Goal: Task Accomplishment & Management: Complete application form

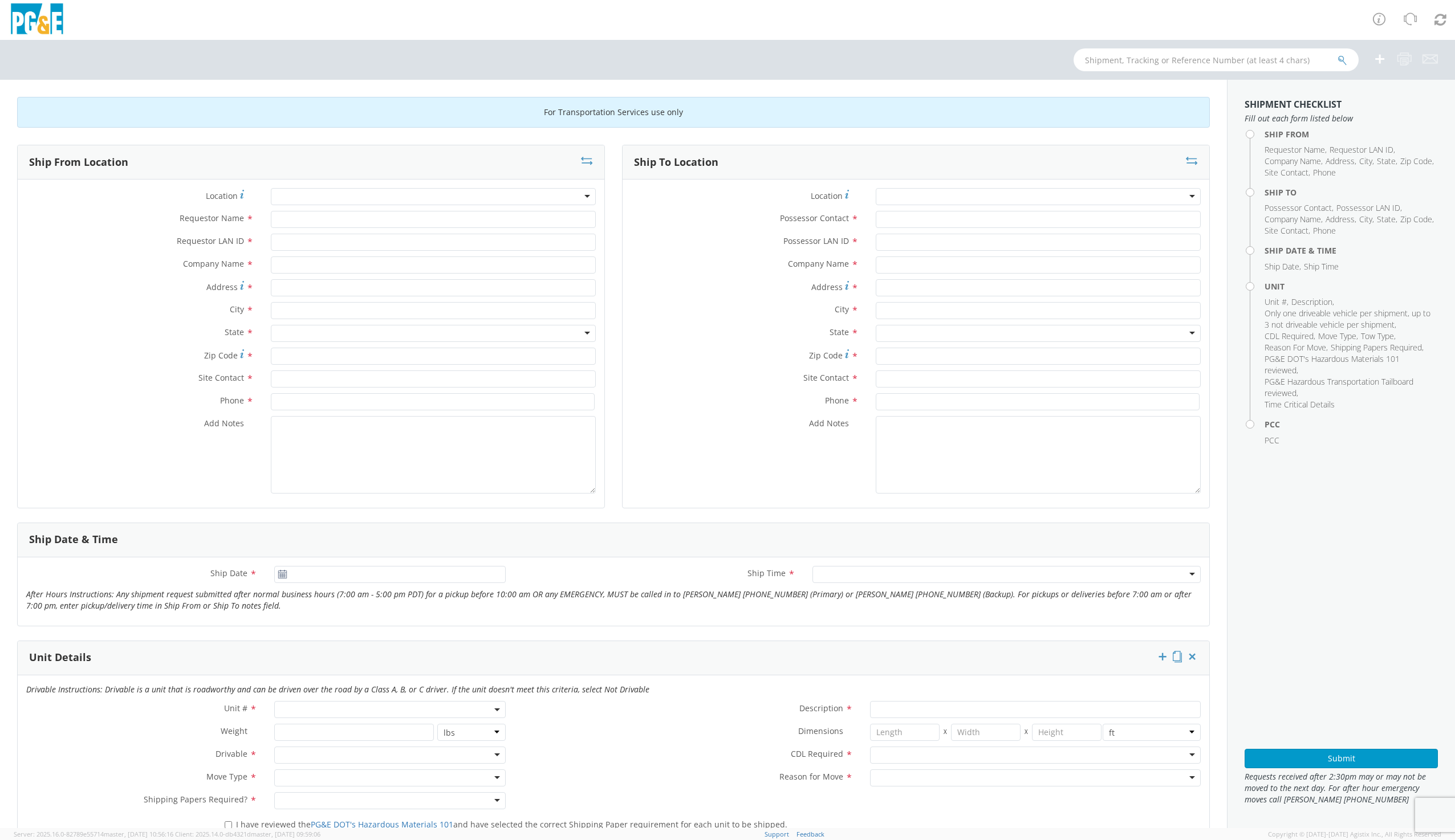
click at [312, 200] on div at bounding box center [433, 196] width 325 height 17
type input "d"
type input "[PERSON_NAME]"
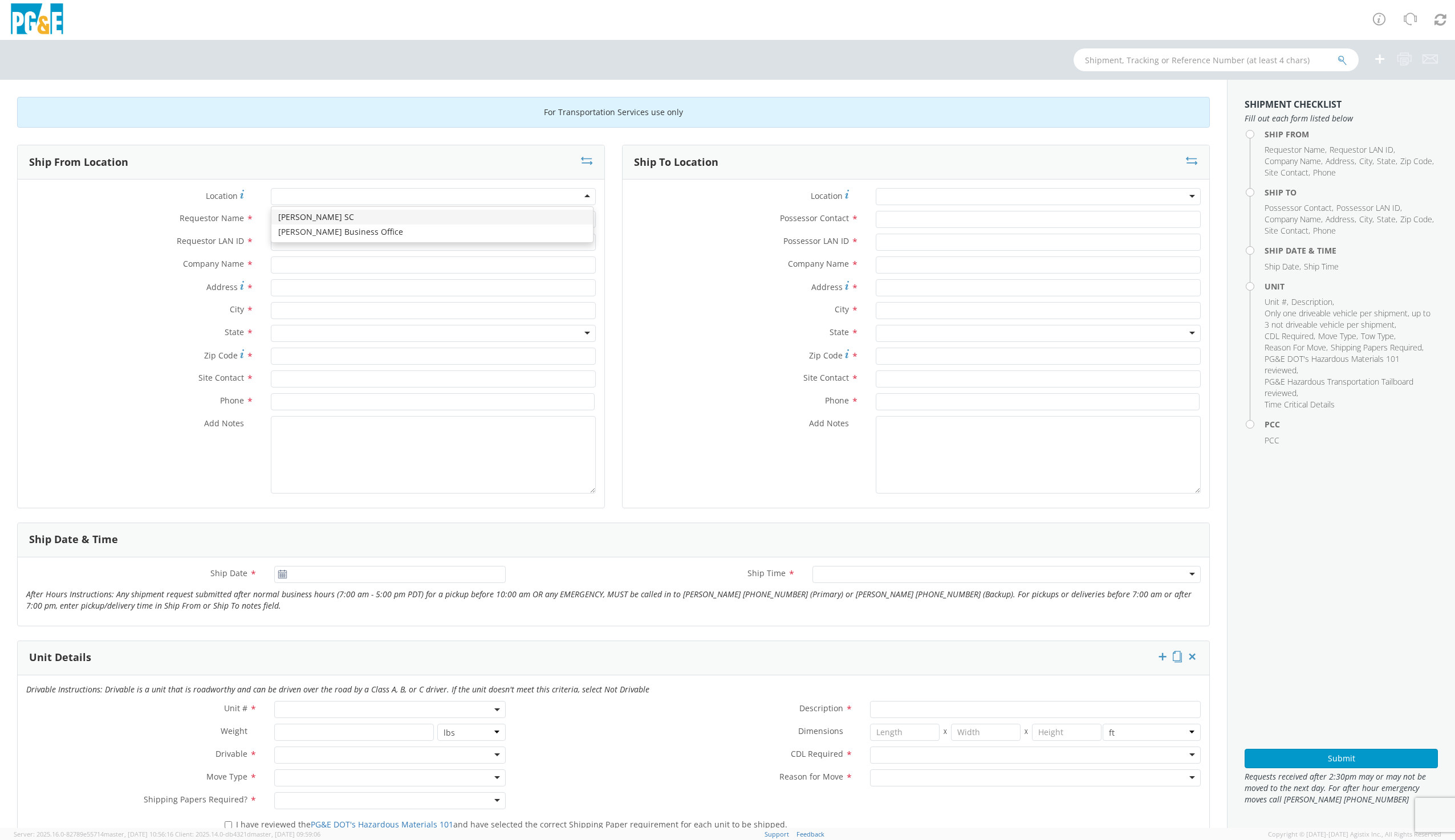
type input "PG&E"
type input "[STREET_ADDRESS]"
type input "[PERSON_NAME]"
type input "95616"
click at [295, 216] on input "Requestor Name *" at bounding box center [433, 219] width 325 height 17
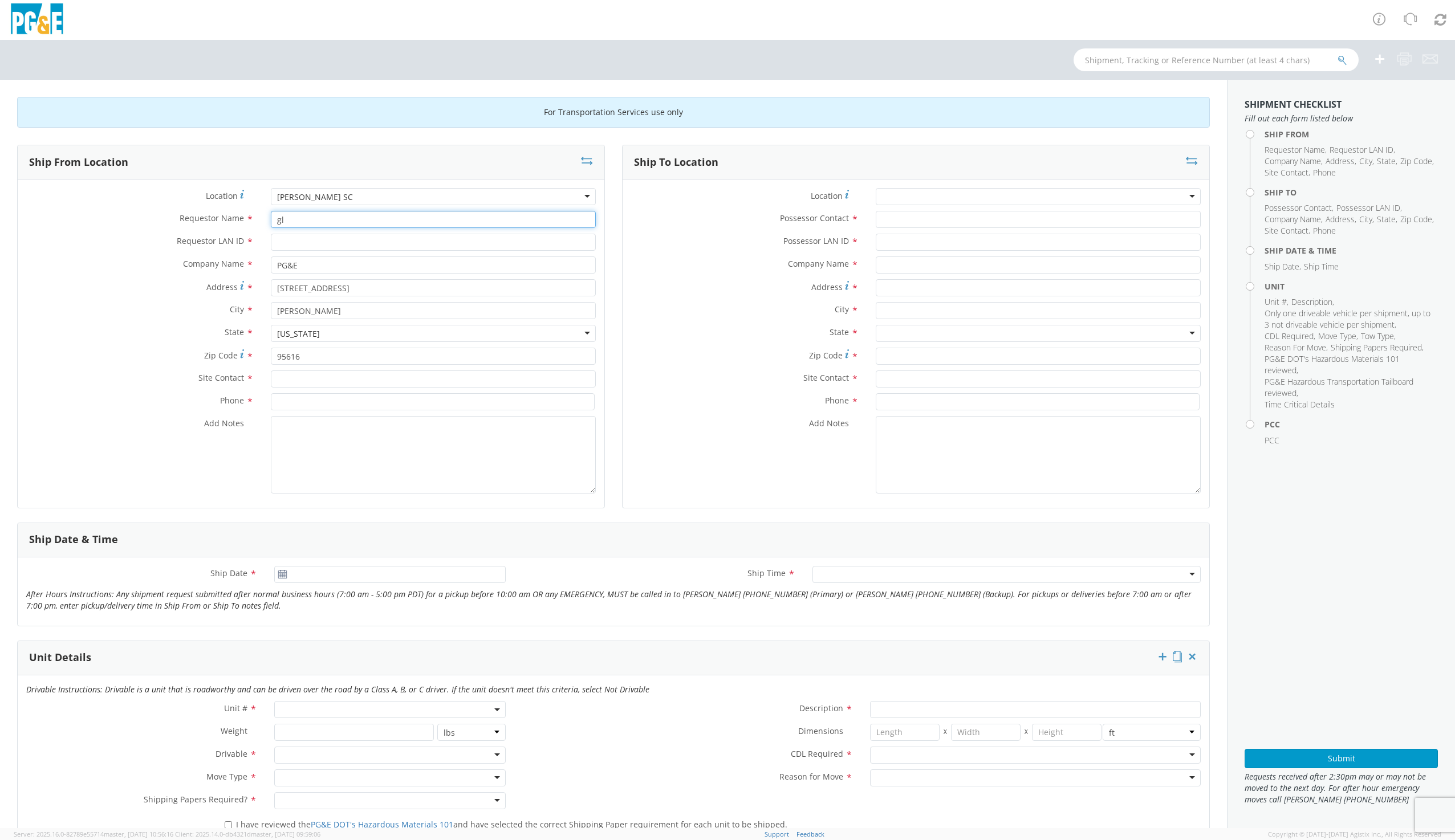
type input "g"
type input "[PERSON_NAME]"
type input "G1MN"
type input "[PERSON_NAME]"
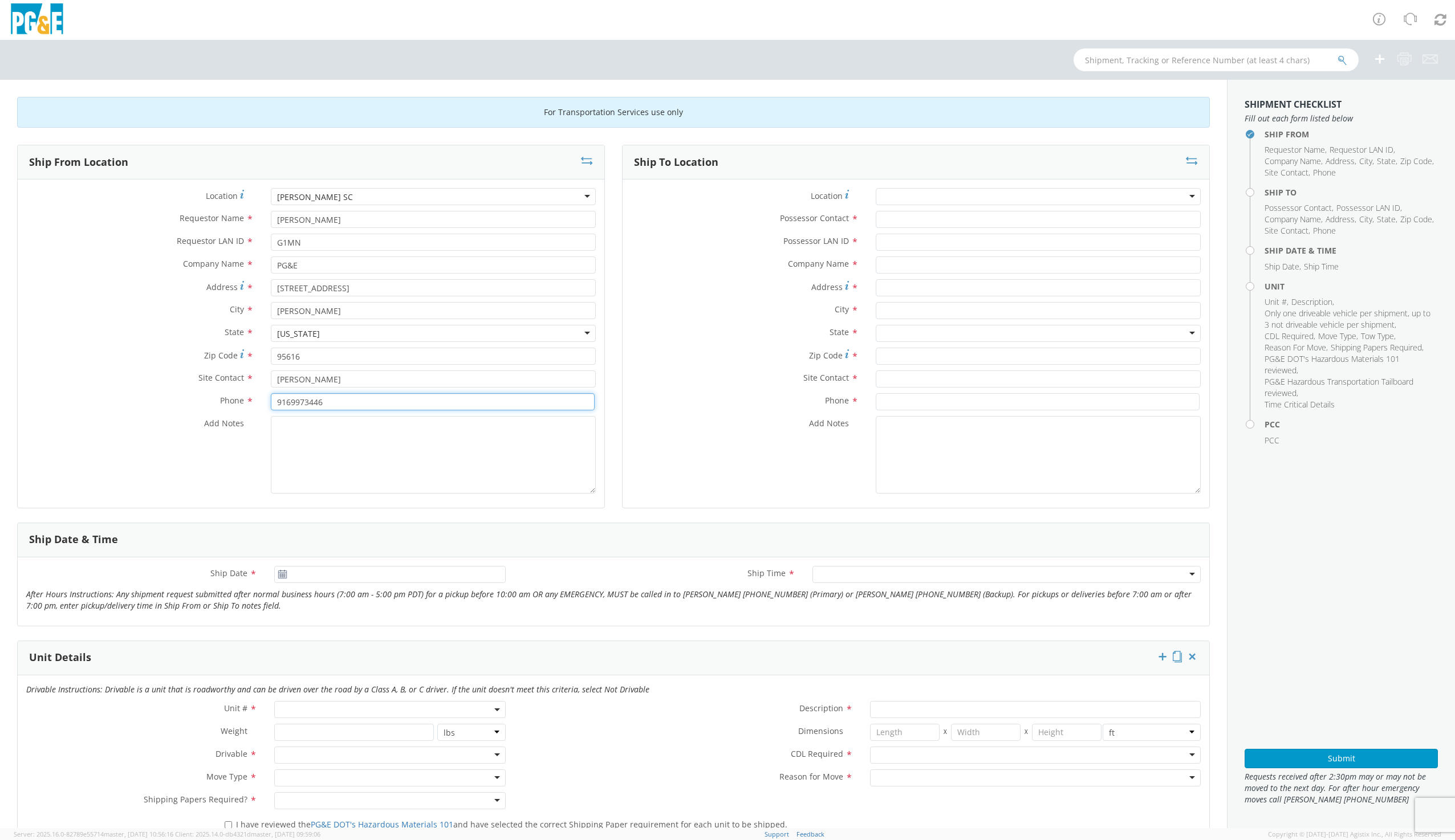
type input "9169973446"
click at [304, 434] on textarea "Add Notes *" at bounding box center [433, 455] width 325 height 78
type textarea "EMERGENCY MOVE TO FIRE"
click at [892, 189] on div at bounding box center [1038, 196] width 325 height 17
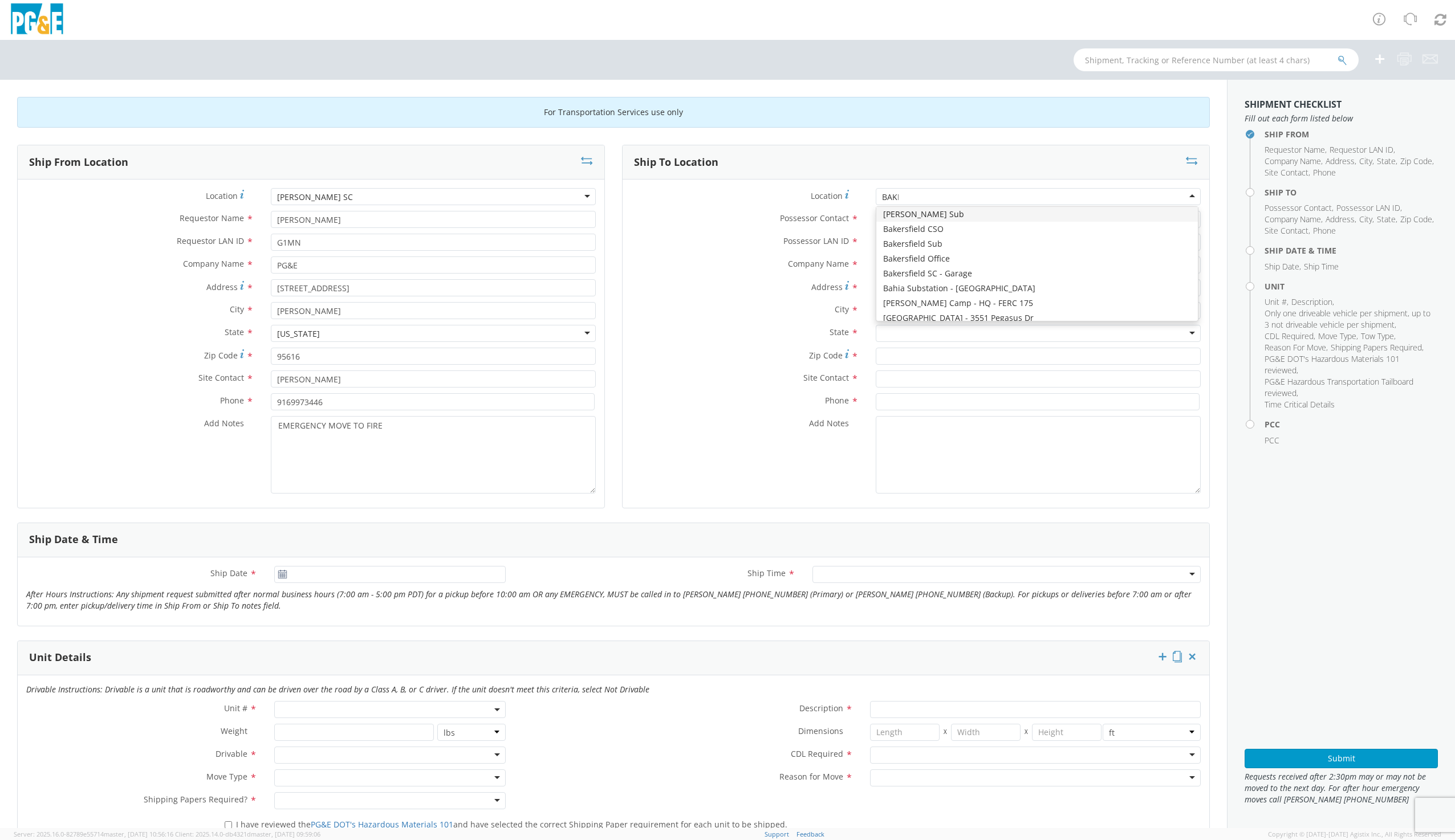
scroll to position [0, 0]
type input "BAKERS"
type input "PG&E"
type input "[STREET_ADDRESS][PERSON_NAME]"
type input "BAKERSFIELD"
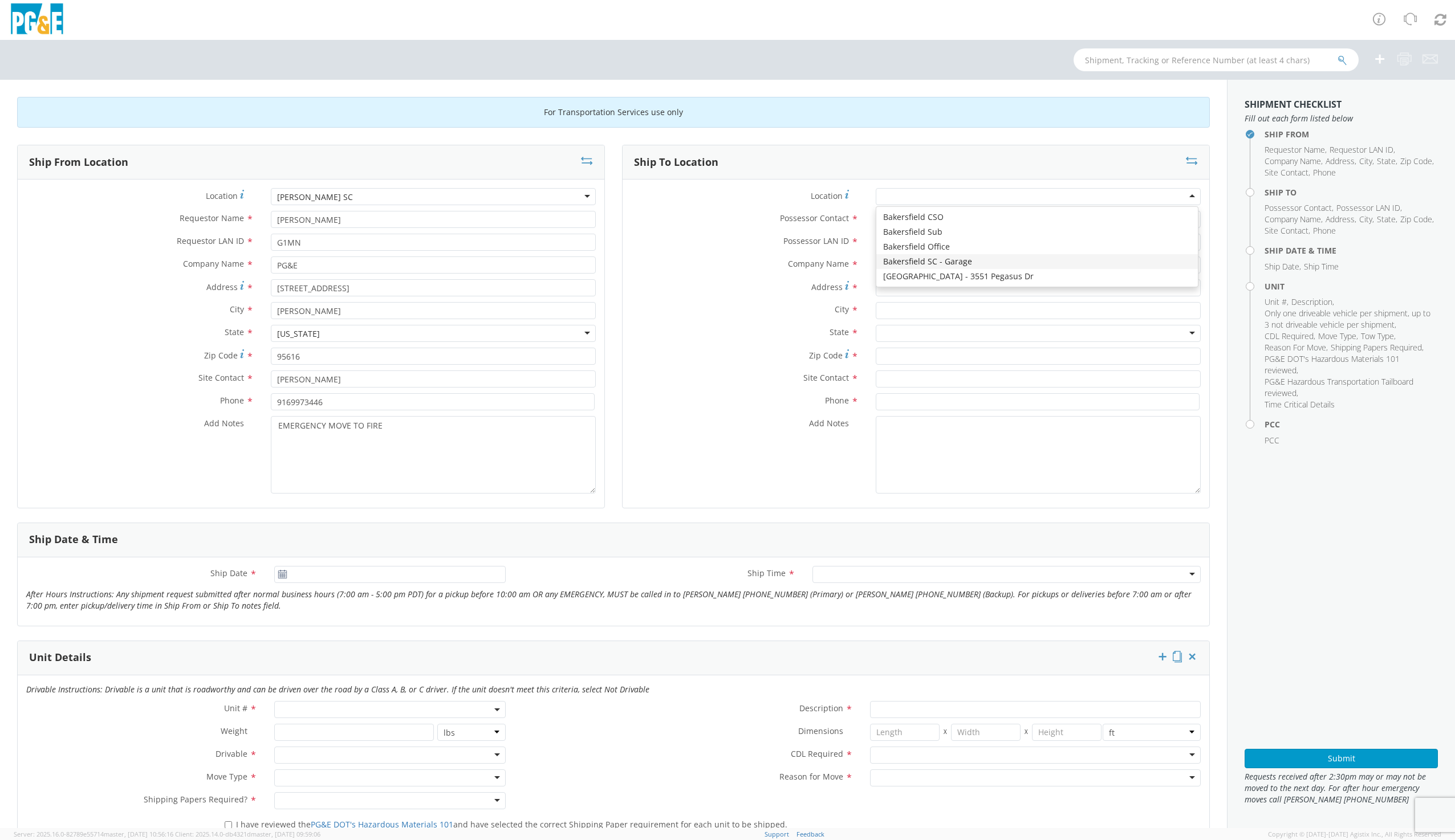
type input "93313"
click at [895, 218] on input "Possessor Contact *" at bounding box center [1038, 219] width 325 height 17
click at [883, 217] on input "[PERSON_NAME]" at bounding box center [1038, 219] width 325 height 17
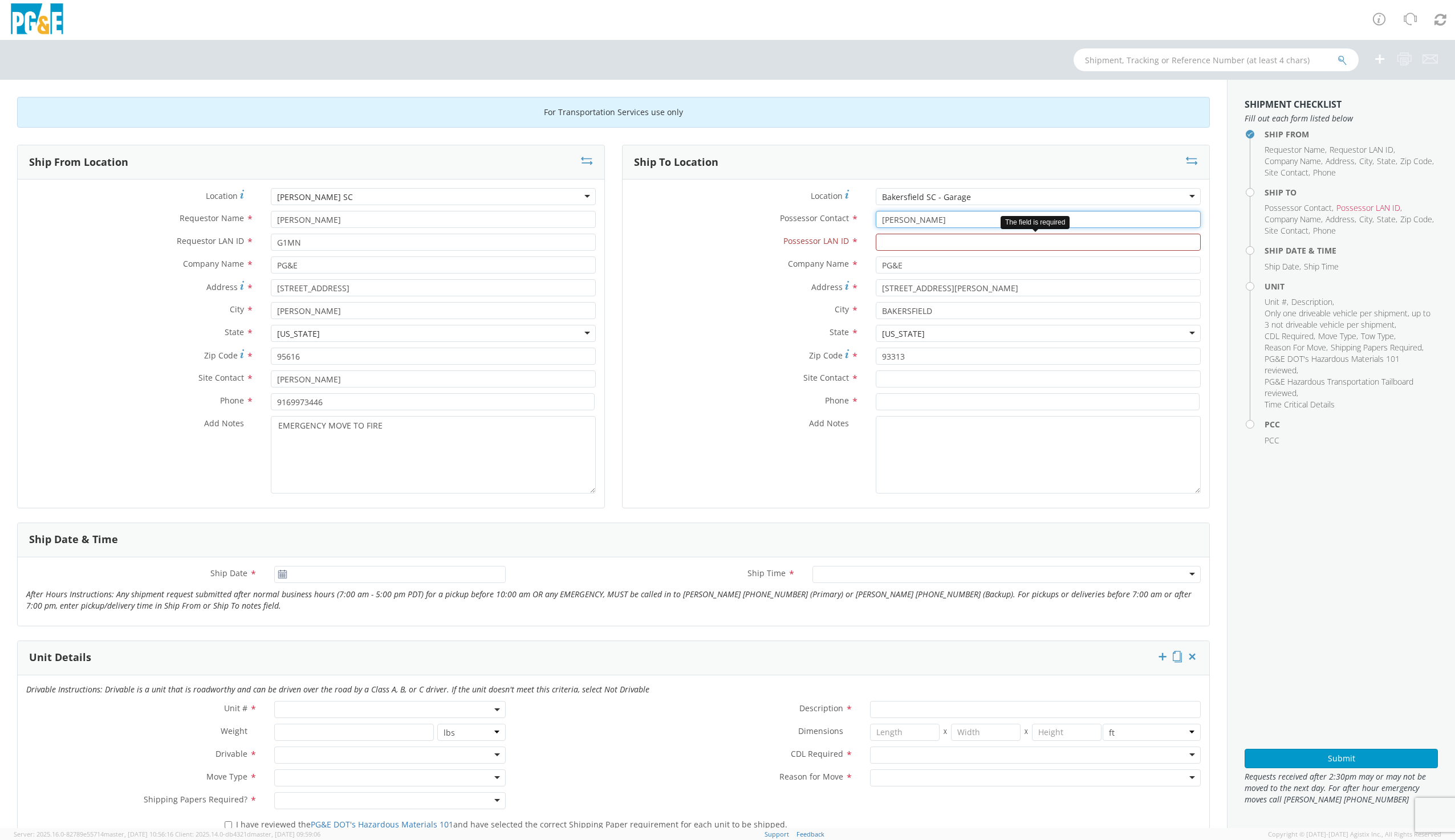
type input "[PERSON_NAME]"
click at [877, 243] on input "Possessor LAN ID *" at bounding box center [1038, 242] width 325 height 17
click at [908, 241] on input "Possessor LAN ID *" at bounding box center [1038, 242] width 325 height 17
type input "JPRW"
click at [895, 380] on input "text" at bounding box center [1038, 379] width 325 height 17
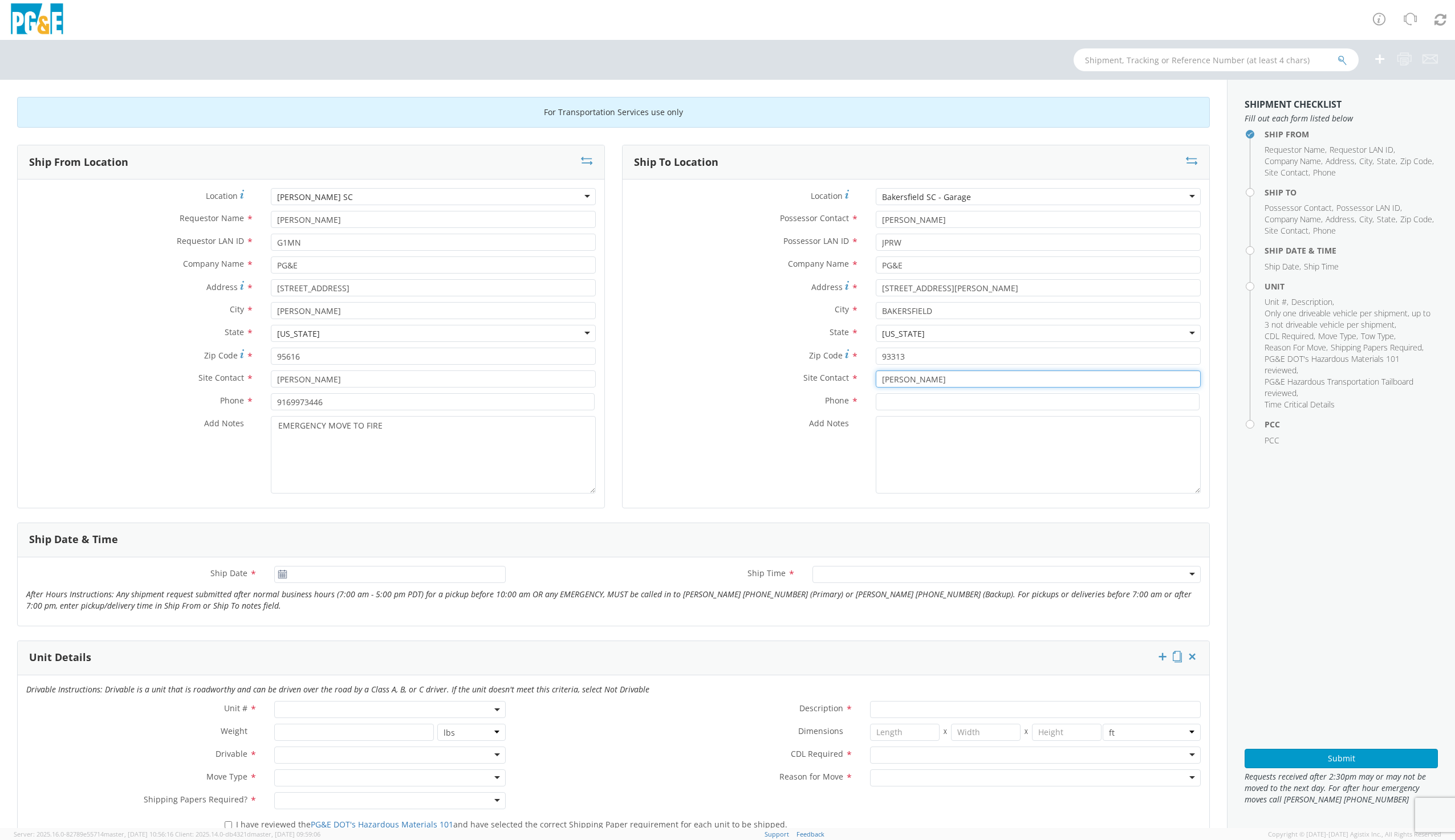
type input "[PERSON_NAME]"
click at [891, 404] on input at bounding box center [1037, 402] width 324 height 17
click at [881, 402] on input at bounding box center [1037, 402] width 324 height 17
type input "6613644009"
drag, startPoint x: 928, startPoint y: 402, endPoint x: 861, endPoint y: 409, distance: 67.4
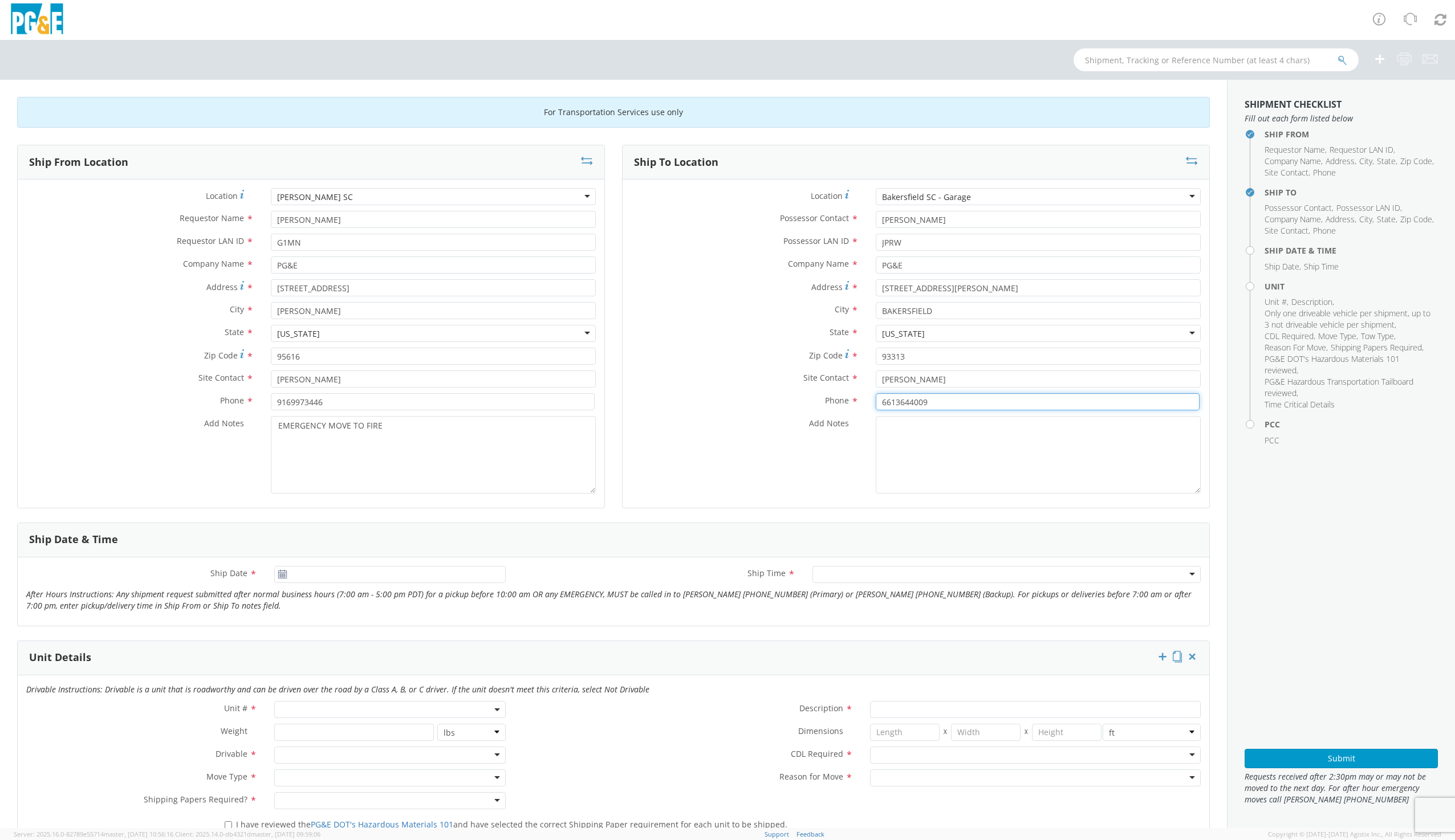
click at [867, 409] on div "6613644009" at bounding box center [1038, 402] width 342 height 17
click at [972, 198] on div "Bakersfield SC - Garage" at bounding box center [1038, 196] width 325 height 17
drag, startPoint x: 973, startPoint y: 195, endPoint x: 821, endPoint y: 200, distance: 152.1
click at [821, 200] on div "Location Company locations * [GEOGRAPHIC_DATA] SC - Garage [GEOGRAPHIC_DATA] SC…" at bounding box center [916, 196] width 587 height 17
click at [950, 197] on div "Bakersfield SC - Garage" at bounding box center [1038, 196] width 325 height 17
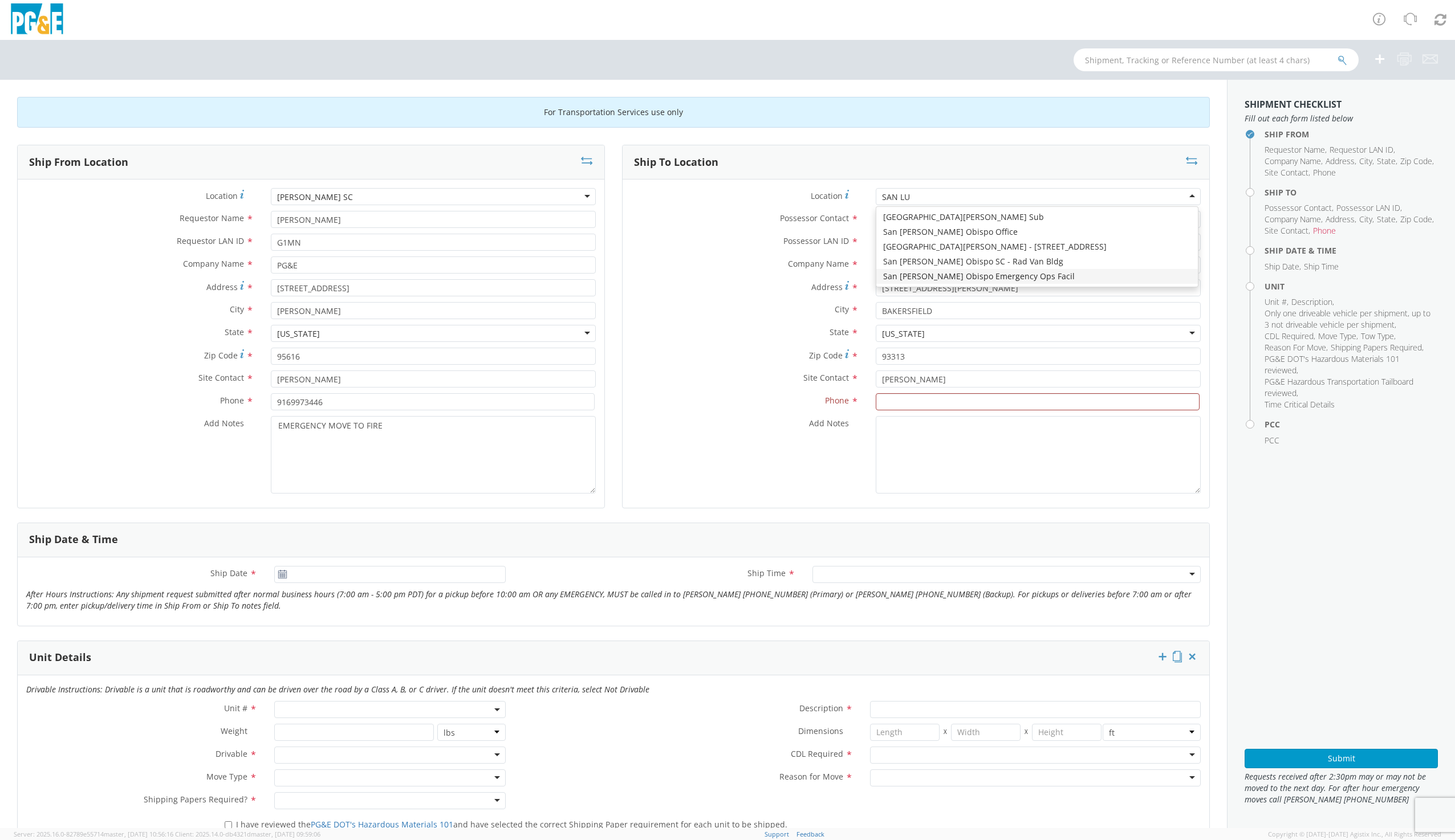
type input "SAN LU"
type input "[DATE]"
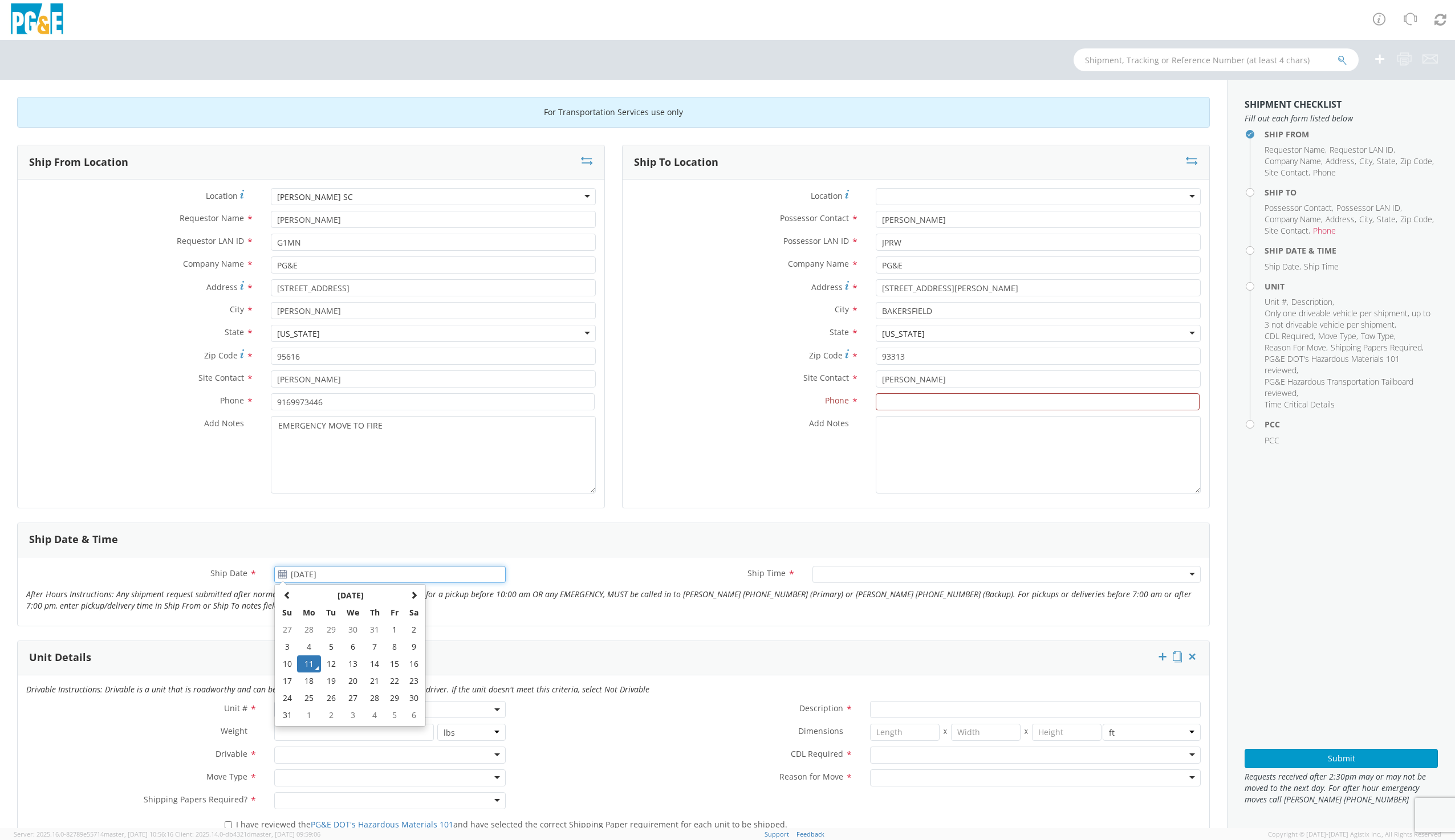
click at [352, 573] on input "[DATE]" at bounding box center [390, 574] width 231 height 17
click at [309, 663] on td "11" at bounding box center [309, 663] width 24 height 17
click at [858, 574] on div at bounding box center [1006, 574] width 388 height 17
click at [402, 713] on span at bounding box center [390, 709] width 231 height 17
click at [334, 730] on input "search" at bounding box center [389, 728] width 224 height 17
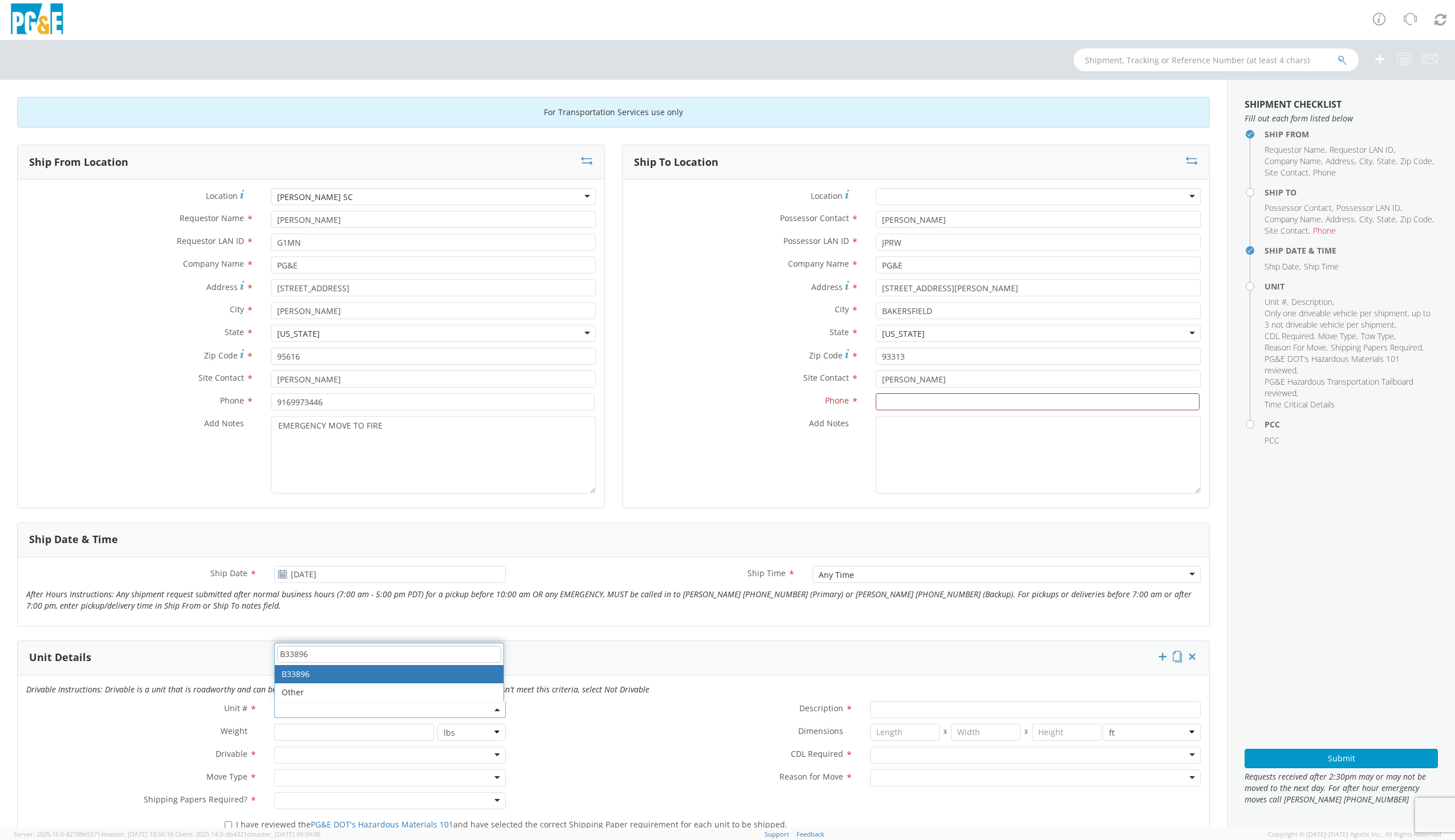
type input "B33896"
type input "BUS OR MOTORHOME 4X2"
type input "26000"
select select "B33896"
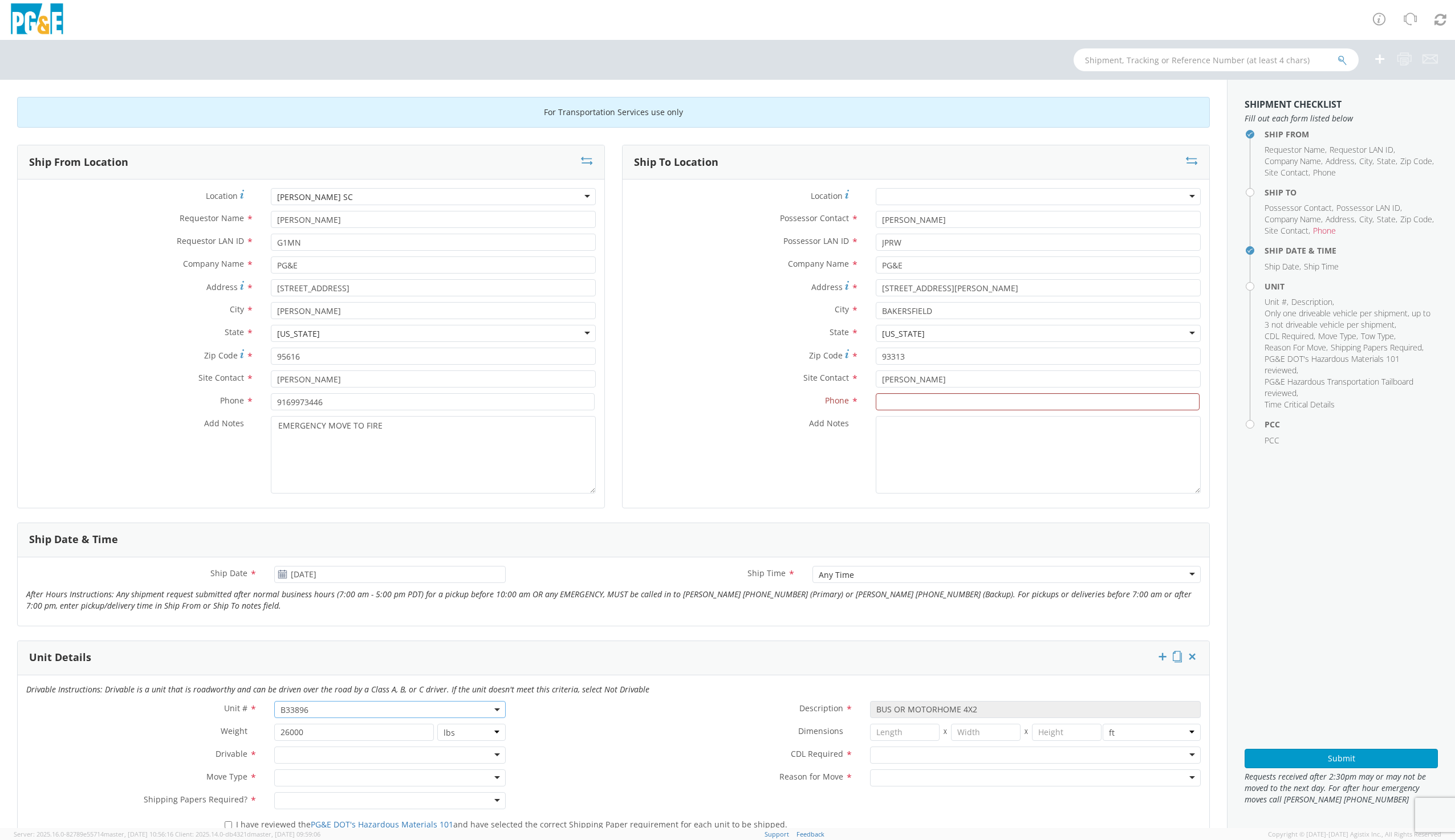
click at [300, 749] on div at bounding box center [390, 754] width 231 height 17
click at [294, 780] on div at bounding box center [390, 778] width 231 height 17
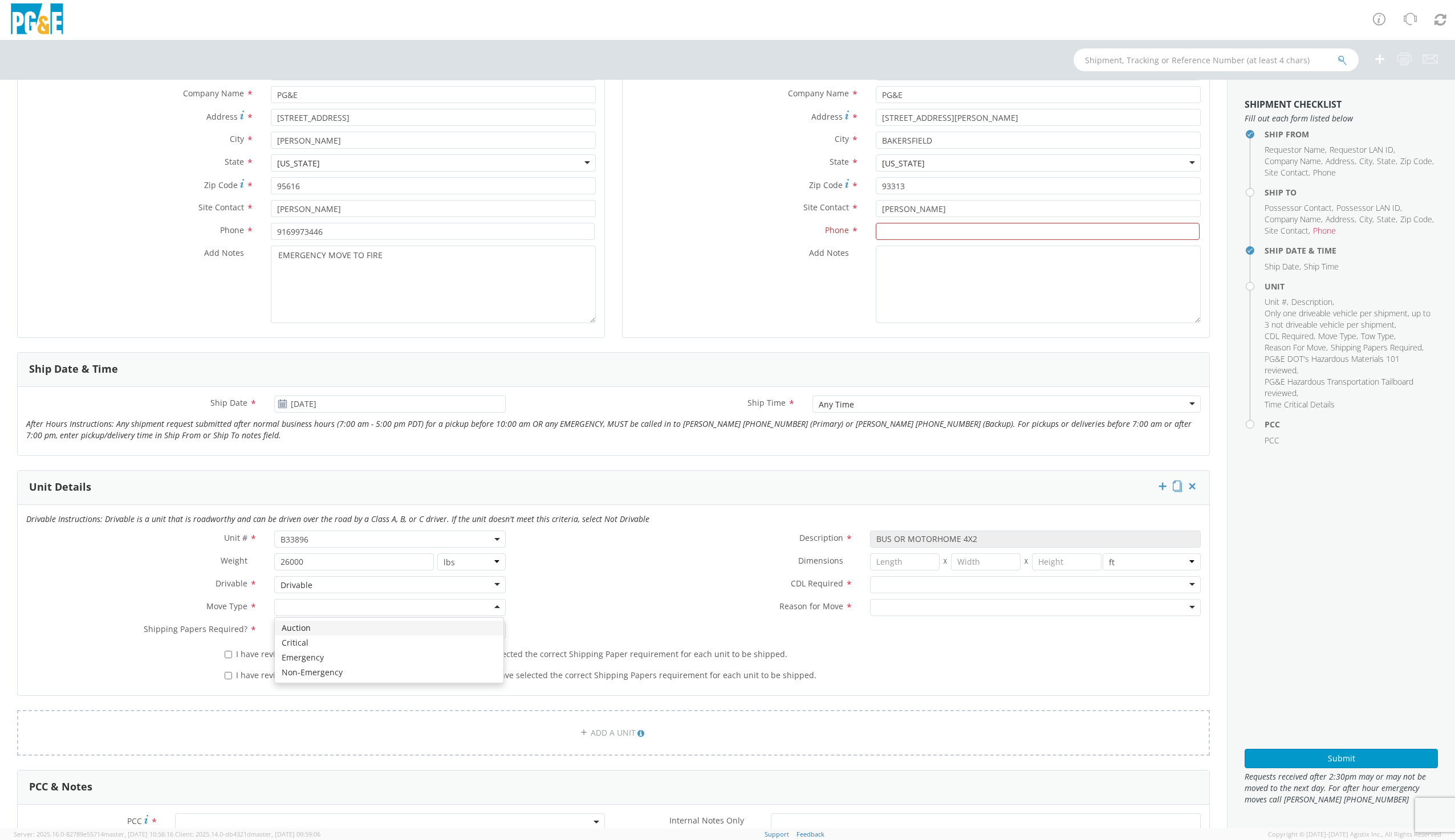
scroll to position [171, 0]
click at [304, 627] on div at bounding box center [390, 630] width 231 height 17
drag, startPoint x: 227, startPoint y: 655, endPoint x: 226, endPoint y: 666, distance: 11.0
click at [227, 655] on input "I have reviewed the PG&E DOT's Hazardous Materials 101 and have selected the co…" at bounding box center [228, 654] width 7 height 7
checkbox input "true"
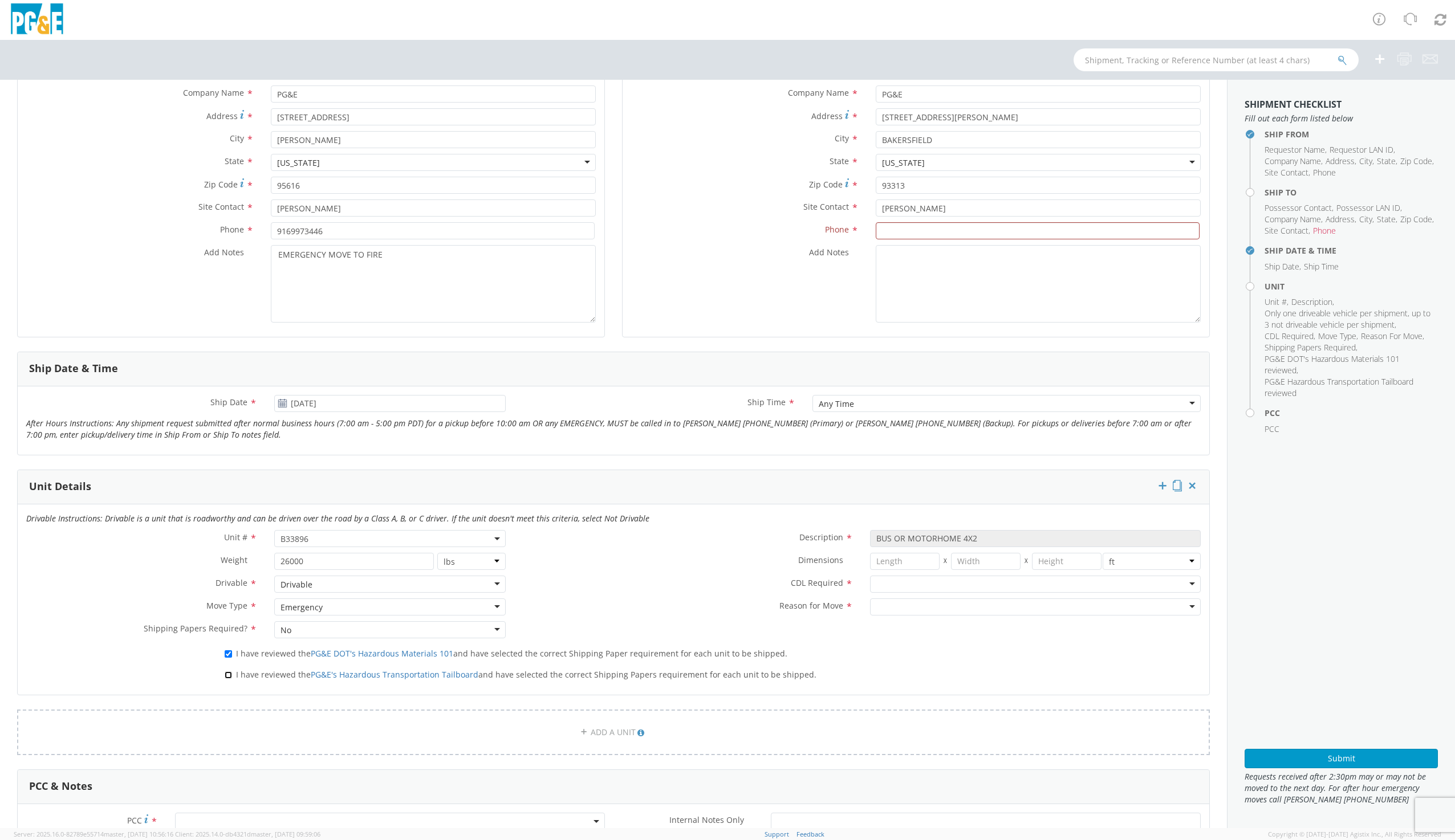
click at [226, 674] on input "I have reviewed the PG&E's Hazardous Transportation Tailboard and have selected…" at bounding box center [228, 675] width 7 height 7
checkbox input "true"
click at [896, 583] on div at bounding box center [1035, 584] width 330 height 17
click at [890, 628] on div "N - CDL Not Required Y - CDL Required" at bounding box center [1034, 612] width 327 height 35
click at [887, 608] on div at bounding box center [1035, 606] width 330 height 17
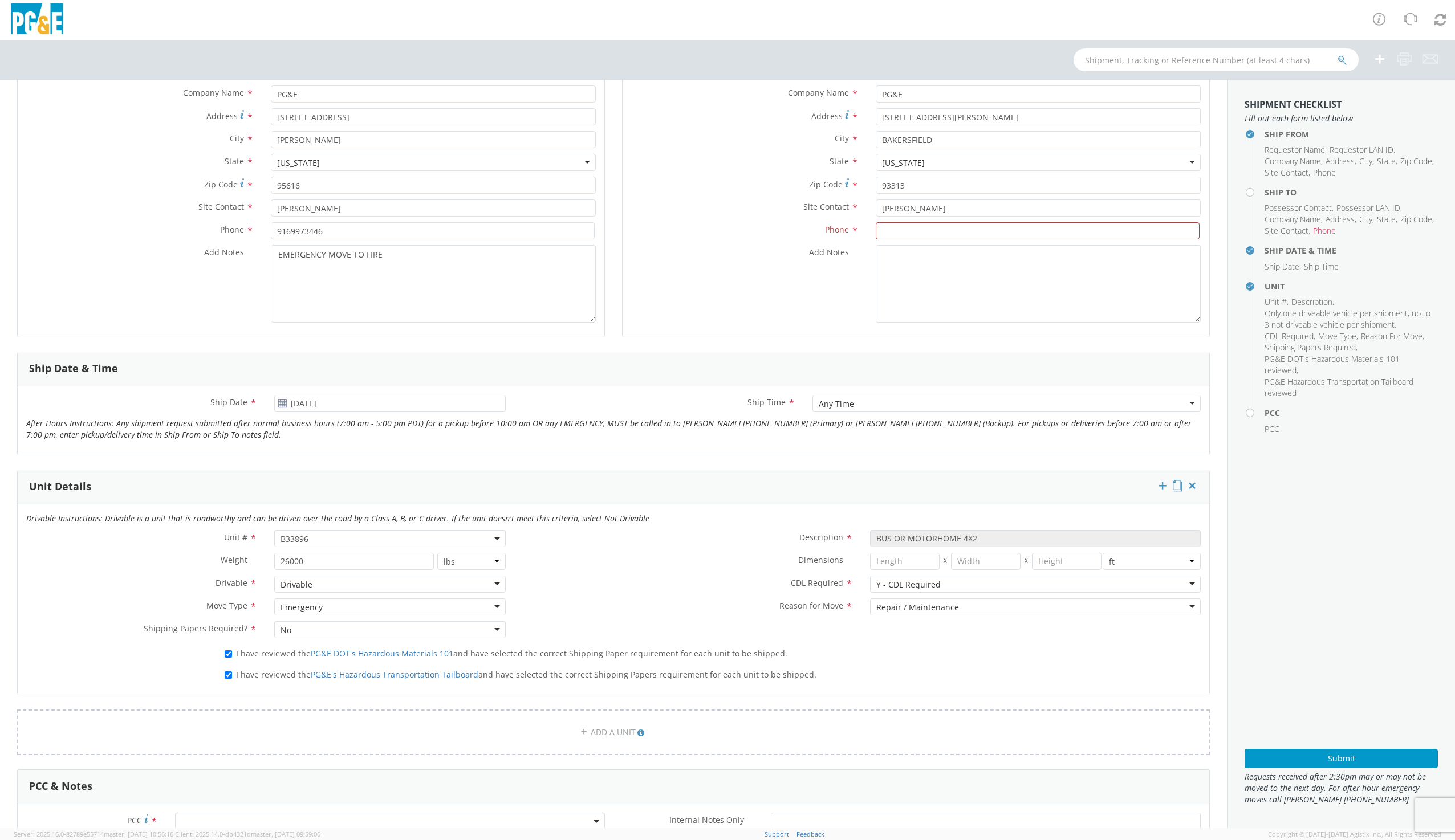
click at [904, 614] on div "Repair / Maintenance" at bounding box center [1035, 606] width 330 height 17
click at [900, 667] on div "Drivable Instructions: Drivable is a unit that is roadworthy and can be driven …" at bounding box center [614, 599] width 1191 height 190
click at [910, 231] on input at bounding box center [1037, 230] width 324 height 17
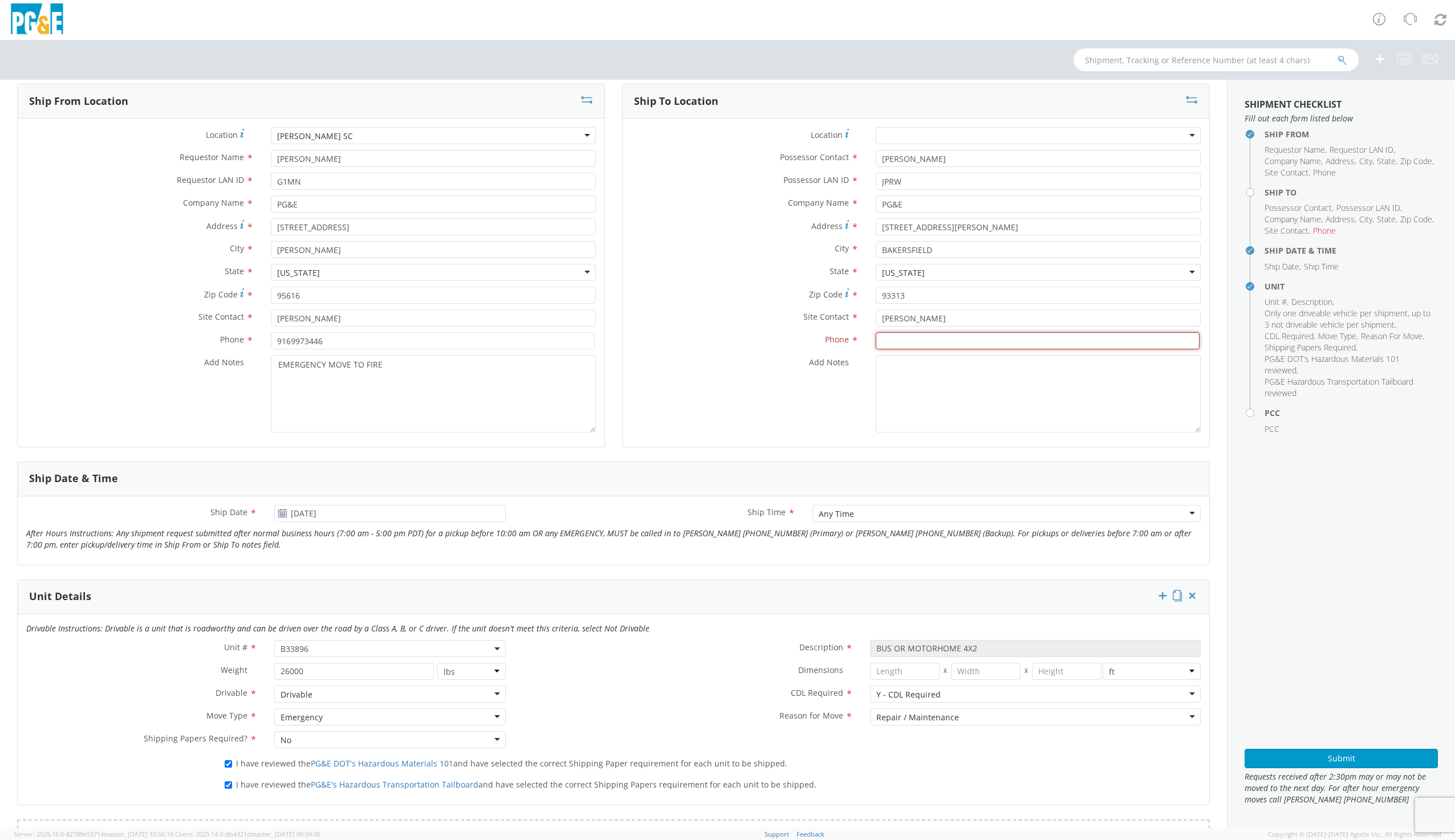
scroll to position [57, 0]
drag, startPoint x: 913, startPoint y: 323, endPoint x: 852, endPoint y: 328, distance: 61.2
click at [852, 328] on div "Site Contact * [PERSON_NAME]" at bounding box center [916, 321] width 587 height 17
drag, startPoint x: 928, startPoint y: 165, endPoint x: 860, endPoint y: 167, distance: 68.0
click at [860, 167] on div "Possessor Contact * [PERSON_NAME]" at bounding box center [916, 162] width 587 height 17
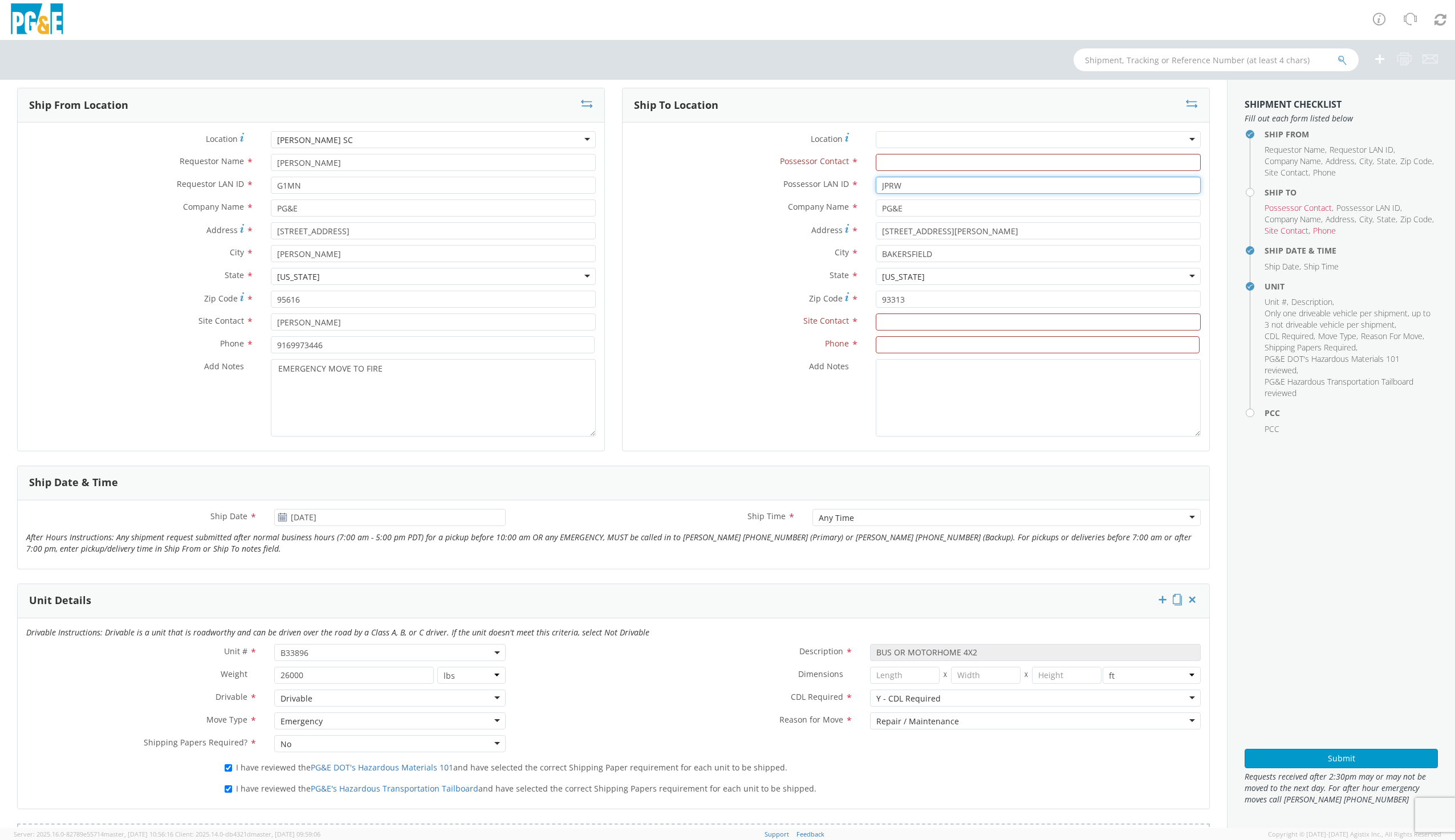
click at [900, 188] on input "JPRW" at bounding box center [1038, 185] width 325 height 17
type input "J"
drag, startPoint x: 919, startPoint y: 216, endPoint x: 876, endPoint y: 220, distance: 43.2
click at [876, 220] on div "Company Name * PG&E" at bounding box center [916, 210] width 587 height 23
drag, startPoint x: 895, startPoint y: 235, endPoint x: 835, endPoint y: 245, distance: 60.8
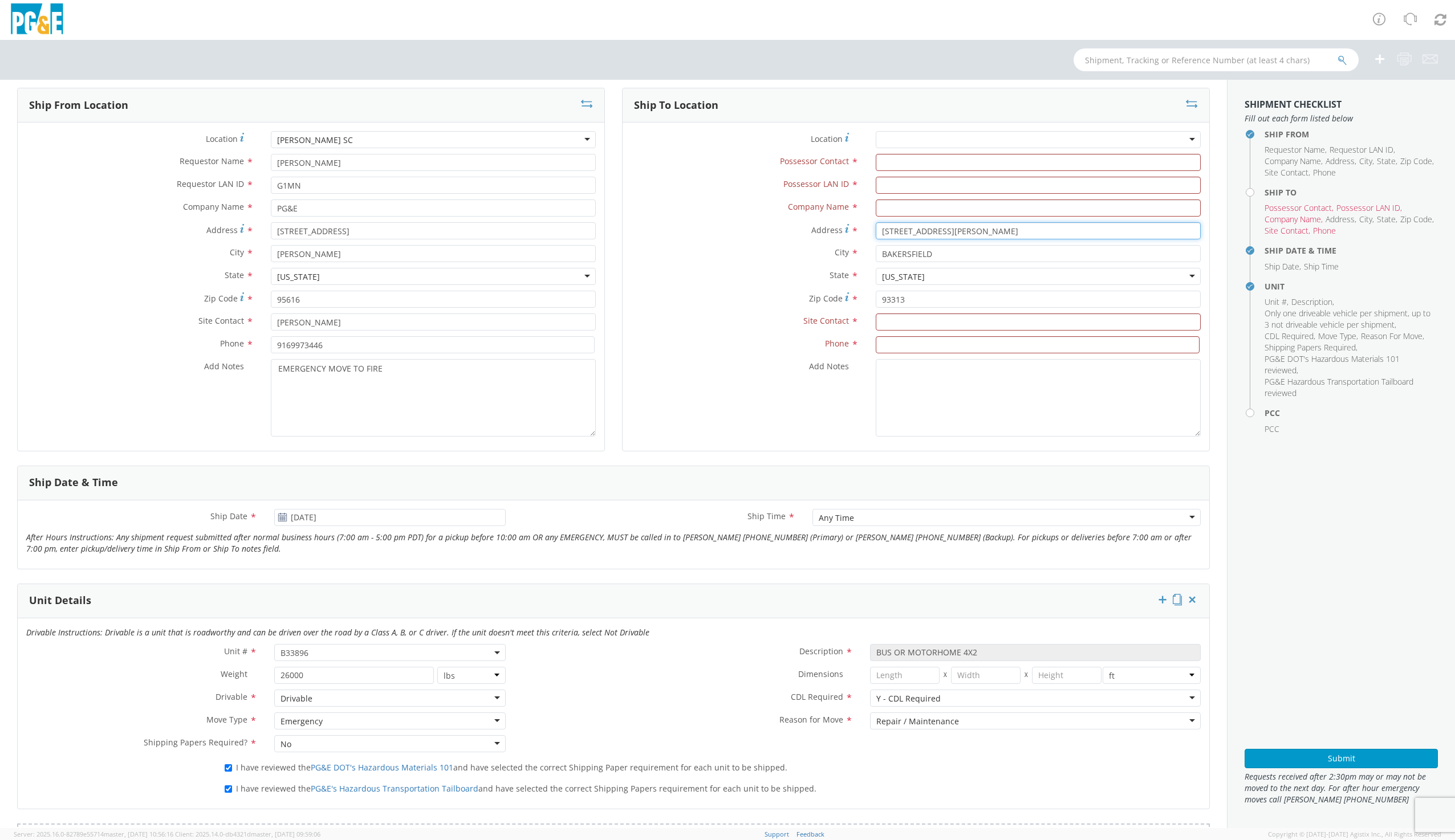
click at [836, 245] on div "Address * [STREET_ADDRESS][PERSON_NAME]" at bounding box center [916, 233] width 587 height 23
drag, startPoint x: 869, startPoint y: 253, endPoint x: 854, endPoint y: 251, distance: 15.1
click at [854, 251] on div "City * [GEOGRAPHIC_DATA]" at bounding box center [916, 254] width 587 height 17
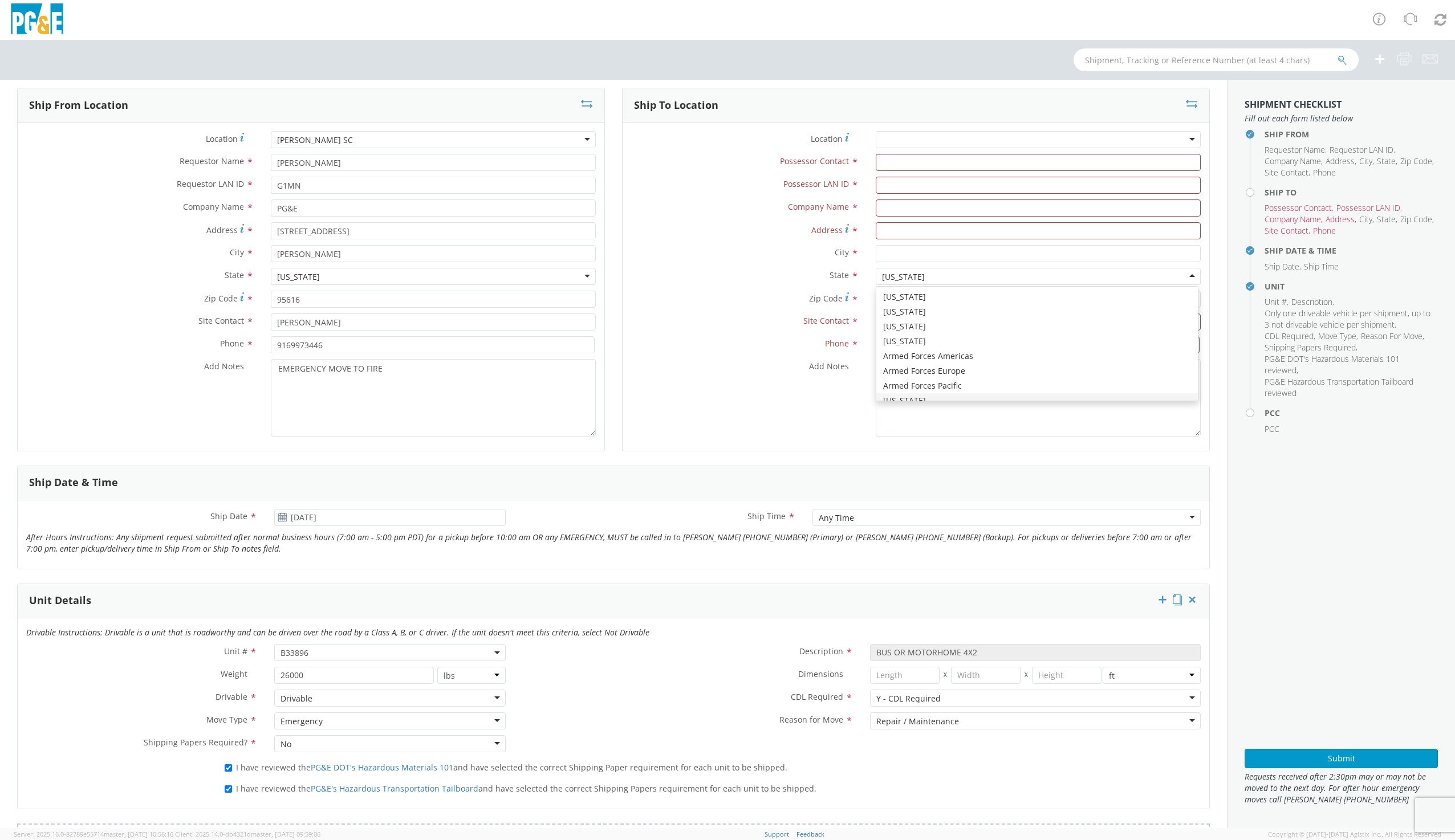
scroll to position [14, 0]
drag, startPoint x: 930, startPoint y: 273, endPoint x: 801, endPoint y: 276, distance: 129.0
click at [801, 276] on div "State * [US_STATE] [US_STATE] [US_STATE] [US_STATE] [US_STATE] [US_STATE] Armed…" at bounding box center [916, 276] width 587 height 17
click at [854, 407] on div "Add Notes *" at bounding box center [916, 398] width 587 height 78
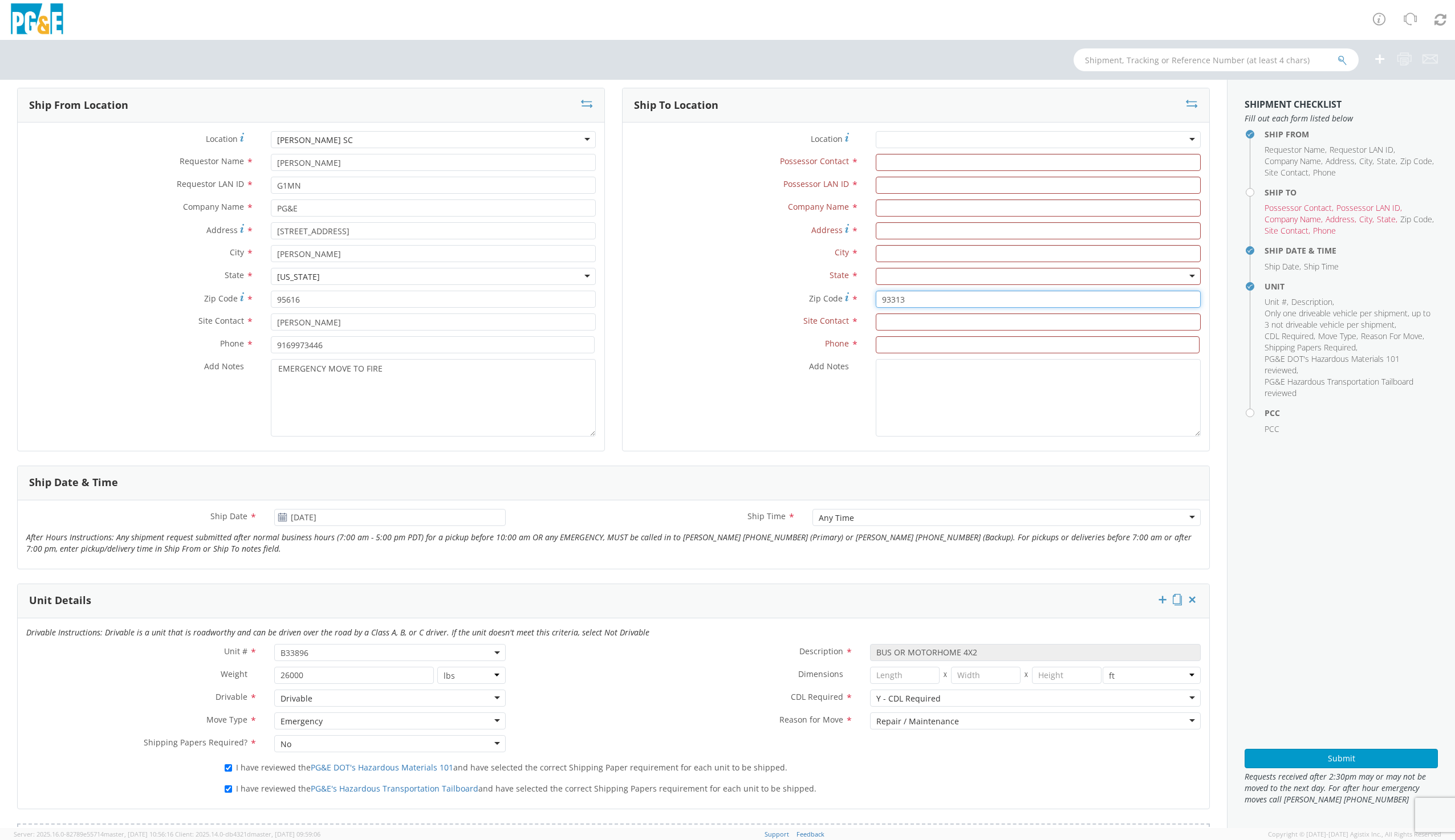
drag, startPoint x: 895, startPoint y: 298, endPoint x: 853, endPoint y: 301, distance: 42.1
click at [853, 301] on div "Zip Code * 93313" at bounding box center [916, 299] width 587 height 17
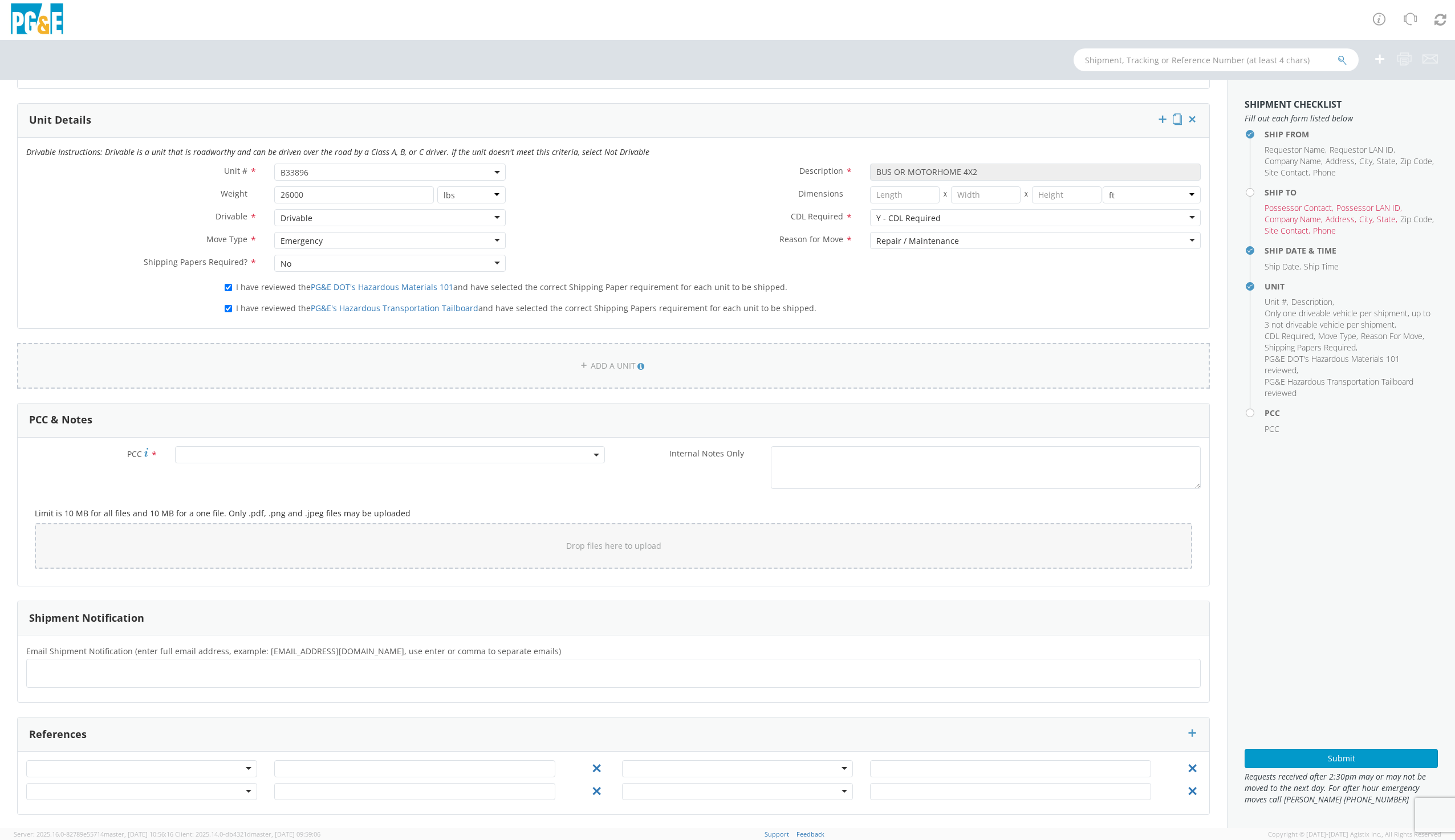
scroll to position [539, 0]
click at [354, 456] on span at bounding box center [390, 453] width 430 height 17
click at [344, 475] on input "number" at bounding box center [388, 472] width 421 height 17
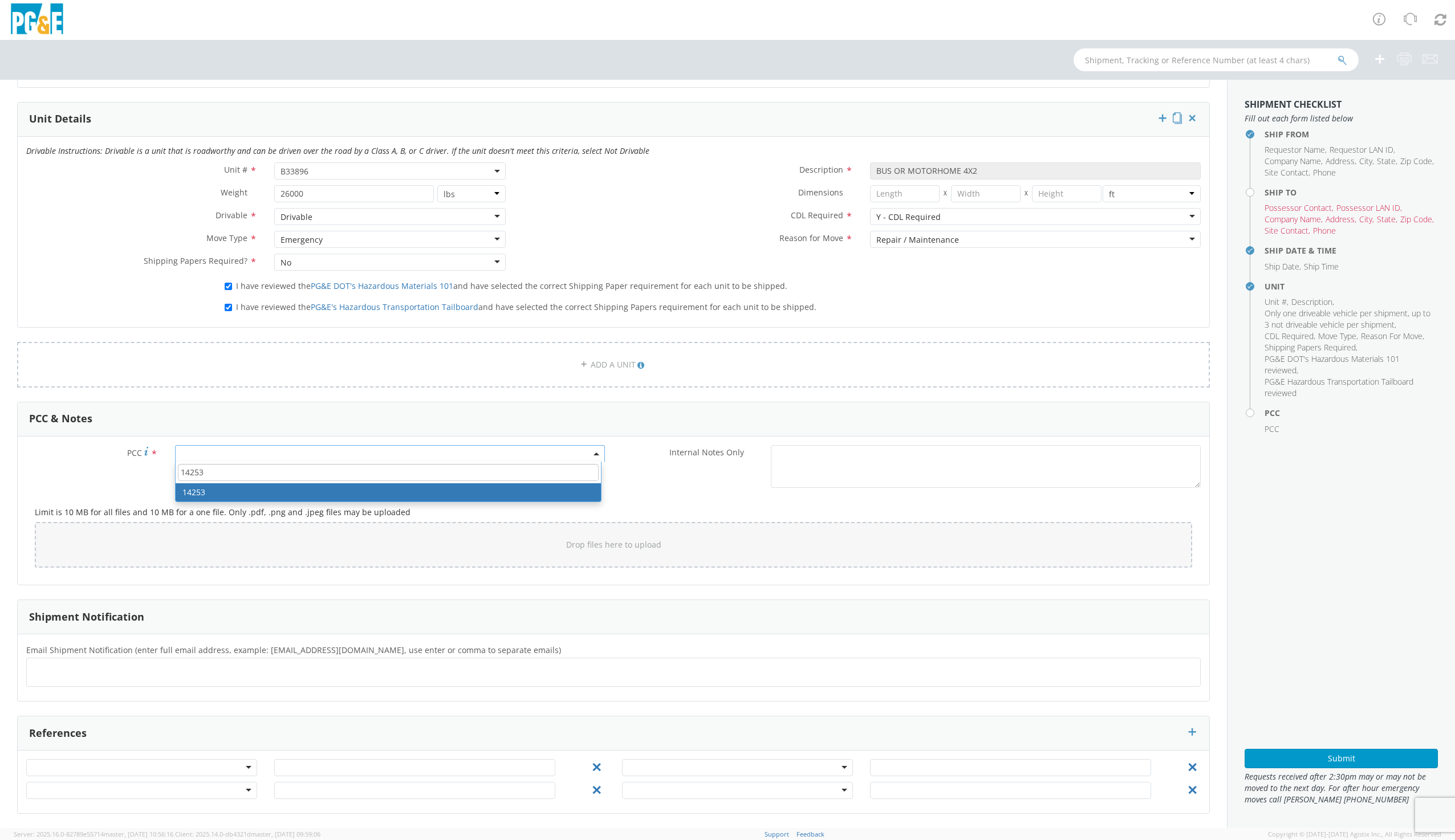
type input "14253"
select select "14253"
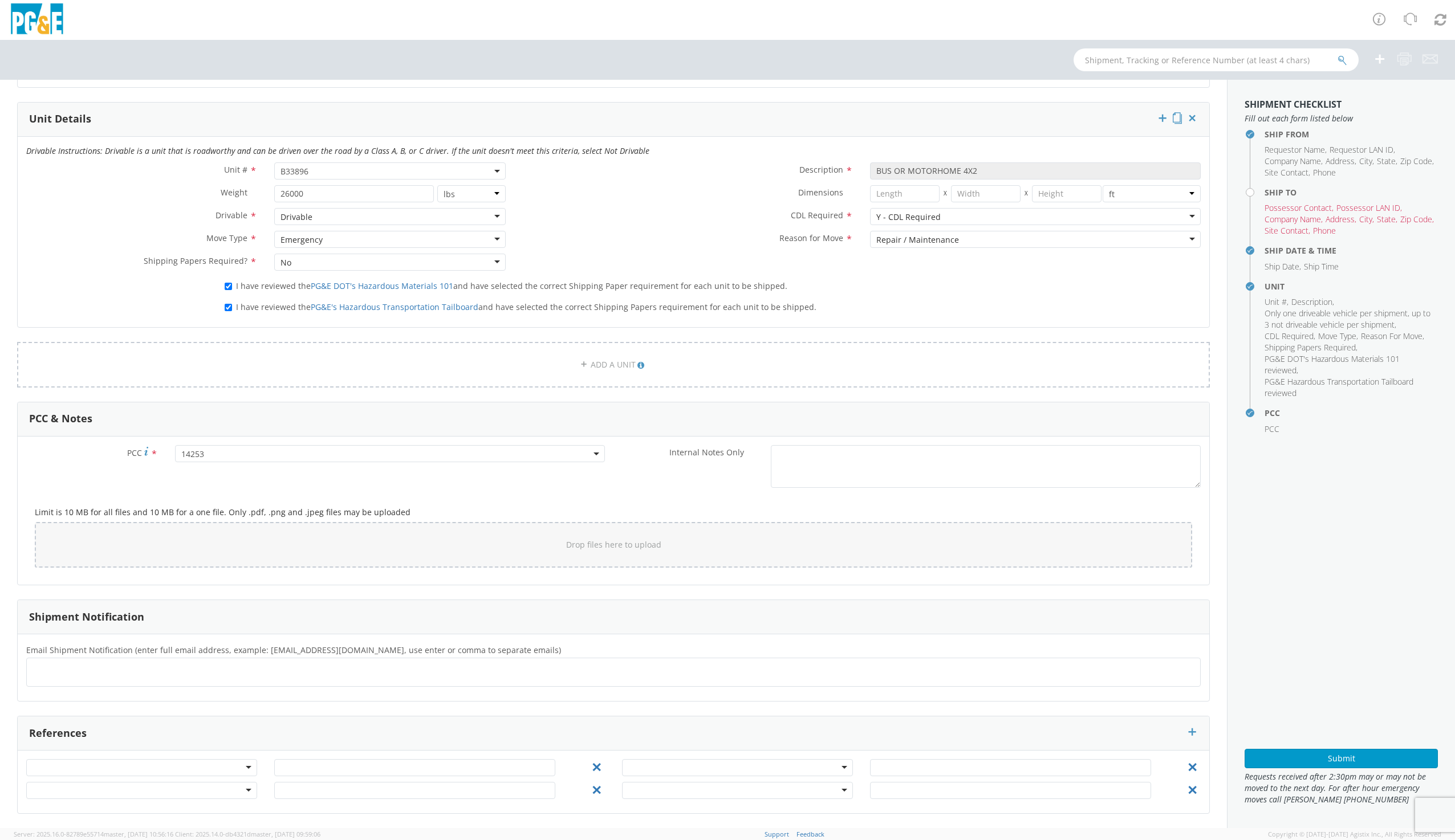
click at [134, 671] on ul at bounding box center [614, 672] width 1164 height 19
click at [151, 669] on ul at bounding box center [614, 672] width 1164 height 19
type input "[EMAIL_ADDRESS][DOMAIN_NAME]"
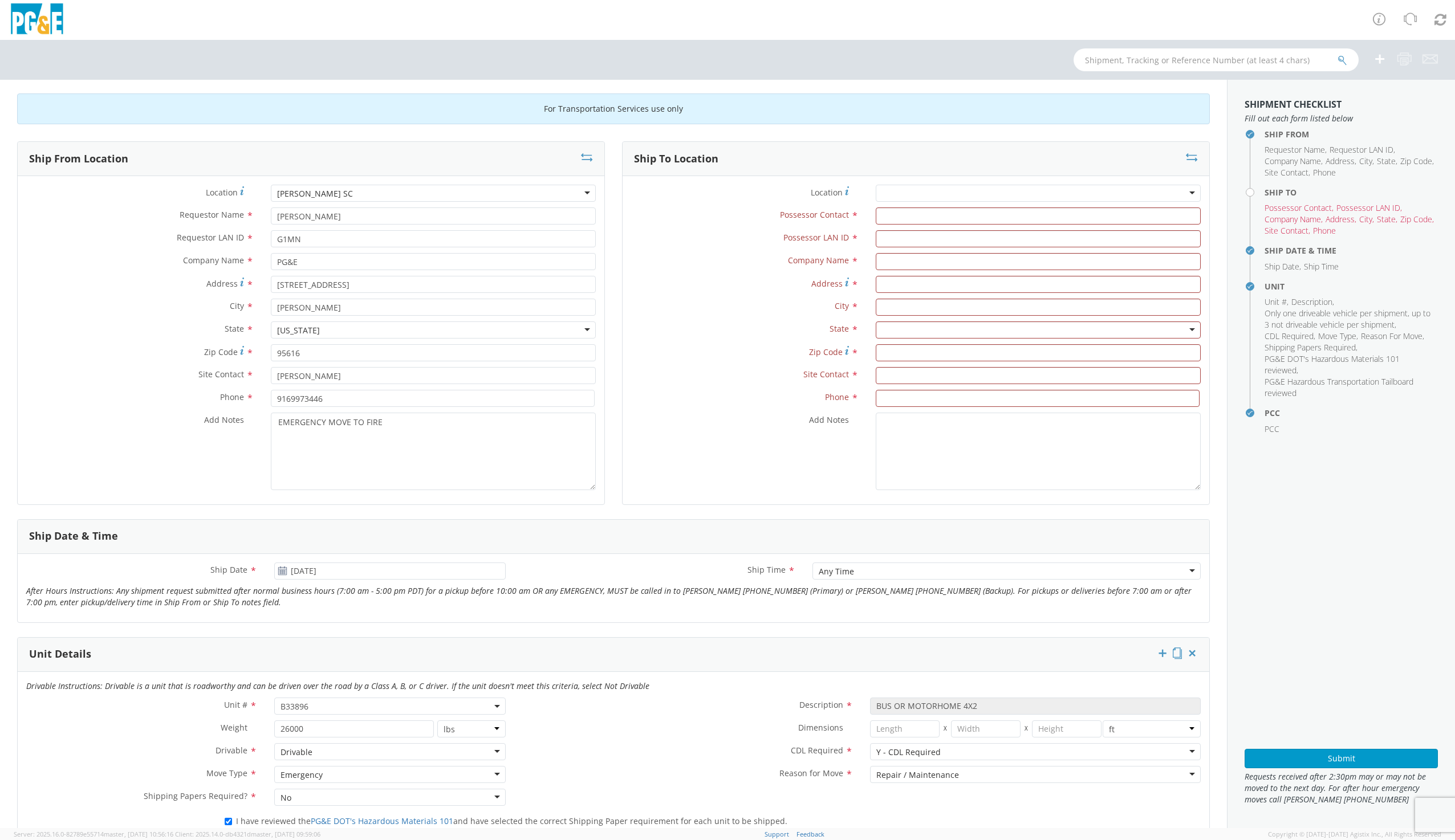
scroll to position [0, 0]
click at [385, 426] on textarea "EMERGENCY MOVE TO FIRE" at bounding box center [433, 455] width 325 height 78
type textarea "EMERGENCY MOVE TO [GEOGRAPHIC_DATA][PERSON_NAME]"
click at [894, 193] on div at bounding box center [1038, 196] width 325 height 17
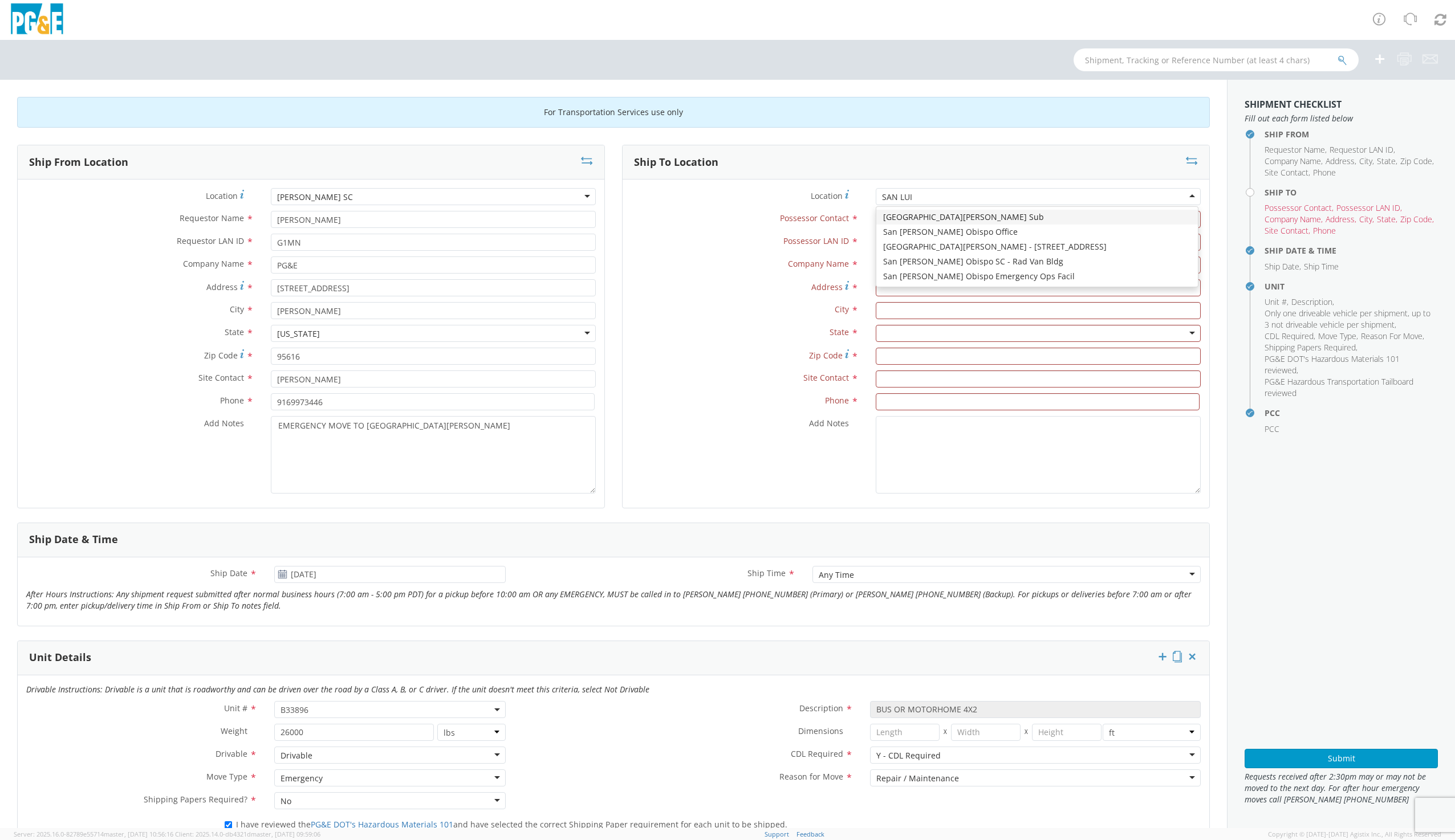
type input "SAN [PERSON_NAME]"
type input "PG&E"
type input "[STREET_ADDRESS][PERSON_NAME]"
type input "SAN [PERSON_NAME] OBISPO"
type input "93401"
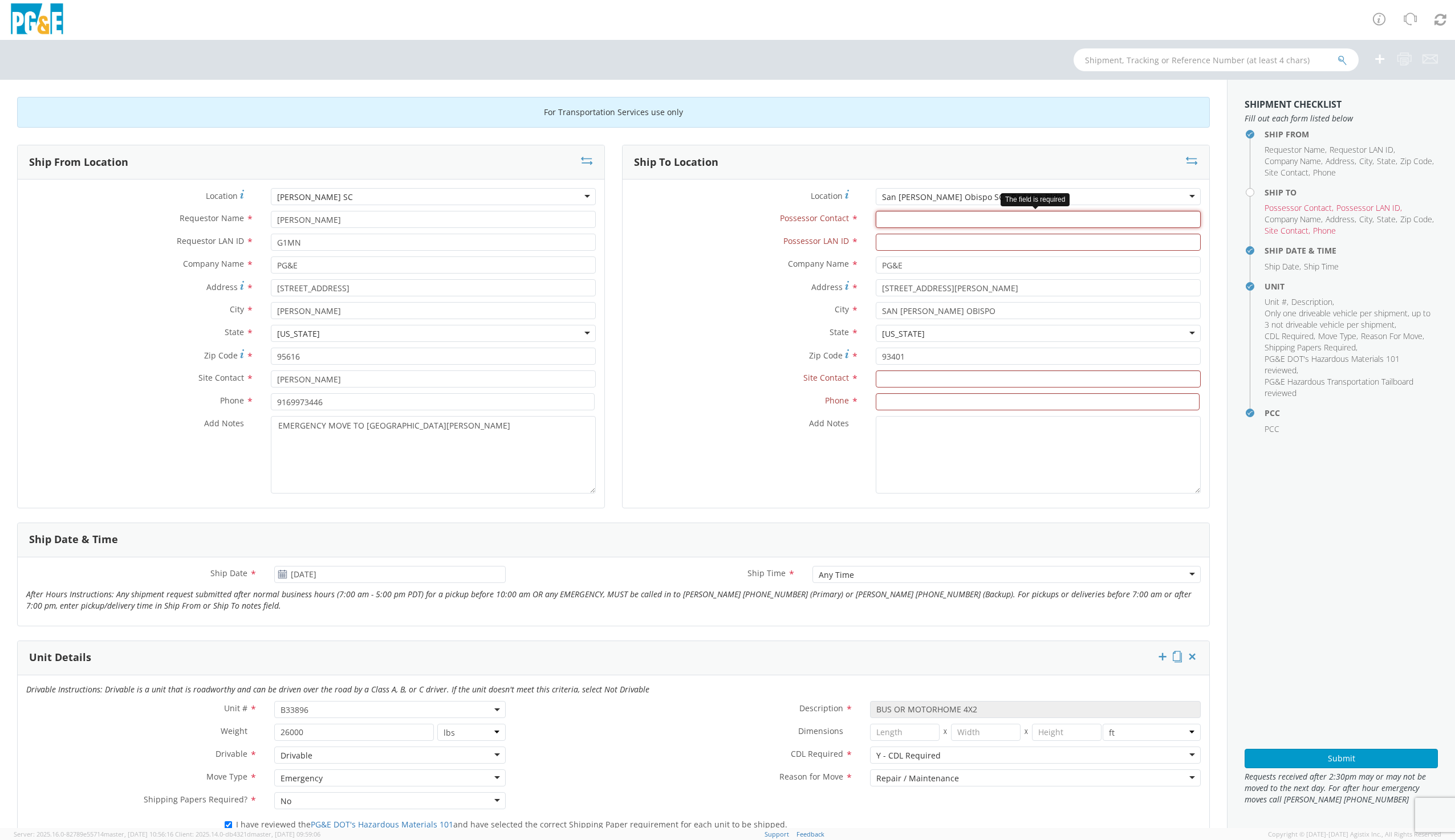
click at [897, 220] on input "Possessor Contact *" at bounding box center [1038, 219] width 325 height 17
type input "T"
type input "[PERSON_NAME]"
click at [888, 239] on input "Possessor LAN ID *" at bounding box center [1038, 242] width 325 height 17
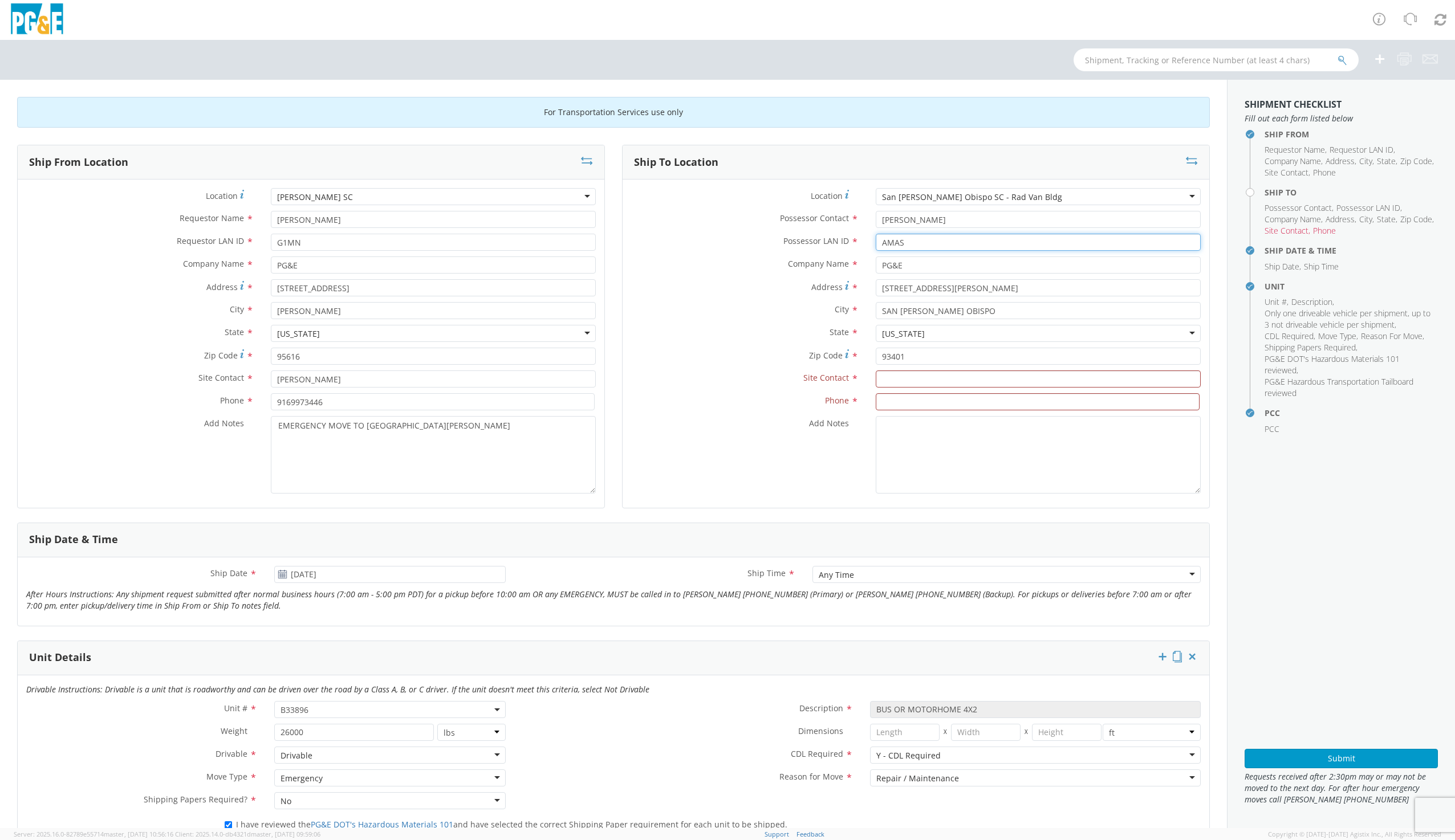
type input "AMAS"
click at [922, 222] on input "[PERSON_NAME]" at bounding box center [1038, 219] width 325 height 17
type input "[PERSON_NAME]"
click at [876, 378] on input "text" at bounding box center [1038, 379] width 325 height 17
click at [886, 377] on input "text" at bounding box center [1038, 379] width 325 height 17
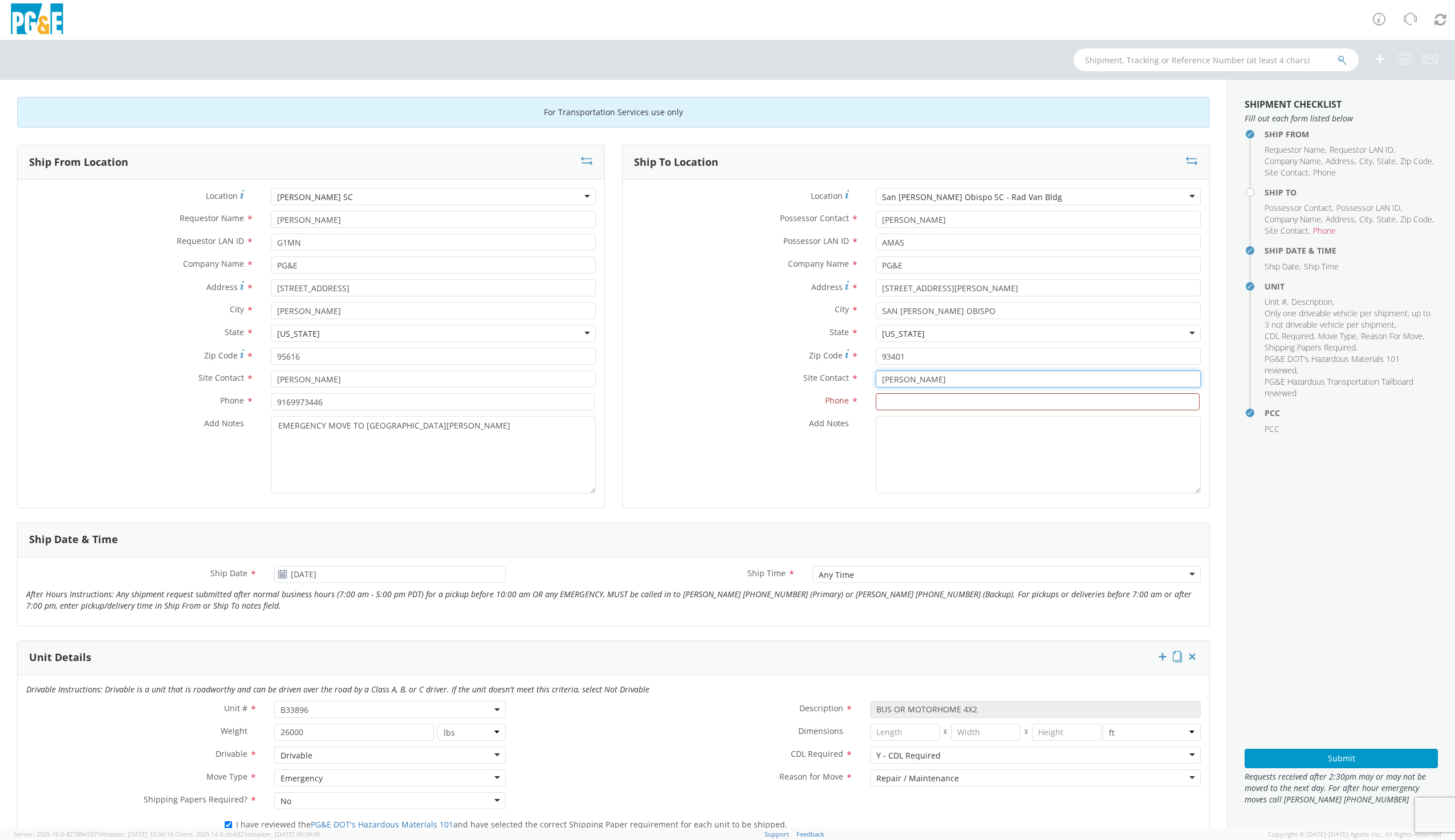
type input "[PERSON_NAME]"
click at [941, 401] on input at bounding box center [1037, 402] width 324 height 17
type input "8055039443"
drag, startPoint x: 274, startPoint y: 426, endPoint x: 438, endPoint y: 425, distance: 164.0
click at [438, 425] on textarea "EMERGENCY MOVE TO [GEOGRAPHIC_DATA][PERSON_NAME]" at bounding box center [433, 455] width 325 height 78
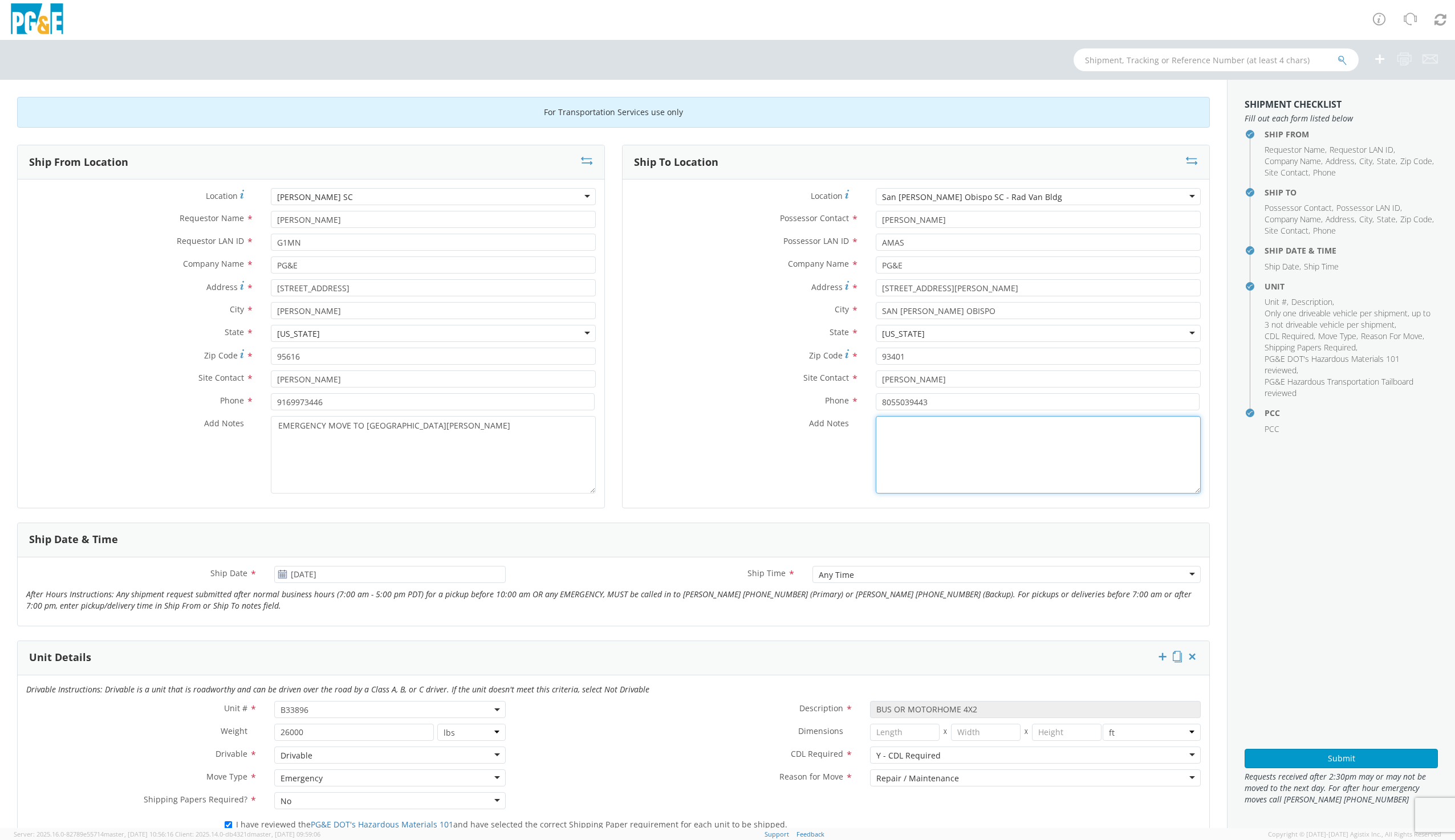
click at [906, 442] on textarea "Add Notes *" at bounding box center [1038, 455] width 325 height 78
paste textarea "EMERGENCY MOVE TO [GEOGRAPHIC_DATA][PERSON_NAME]"
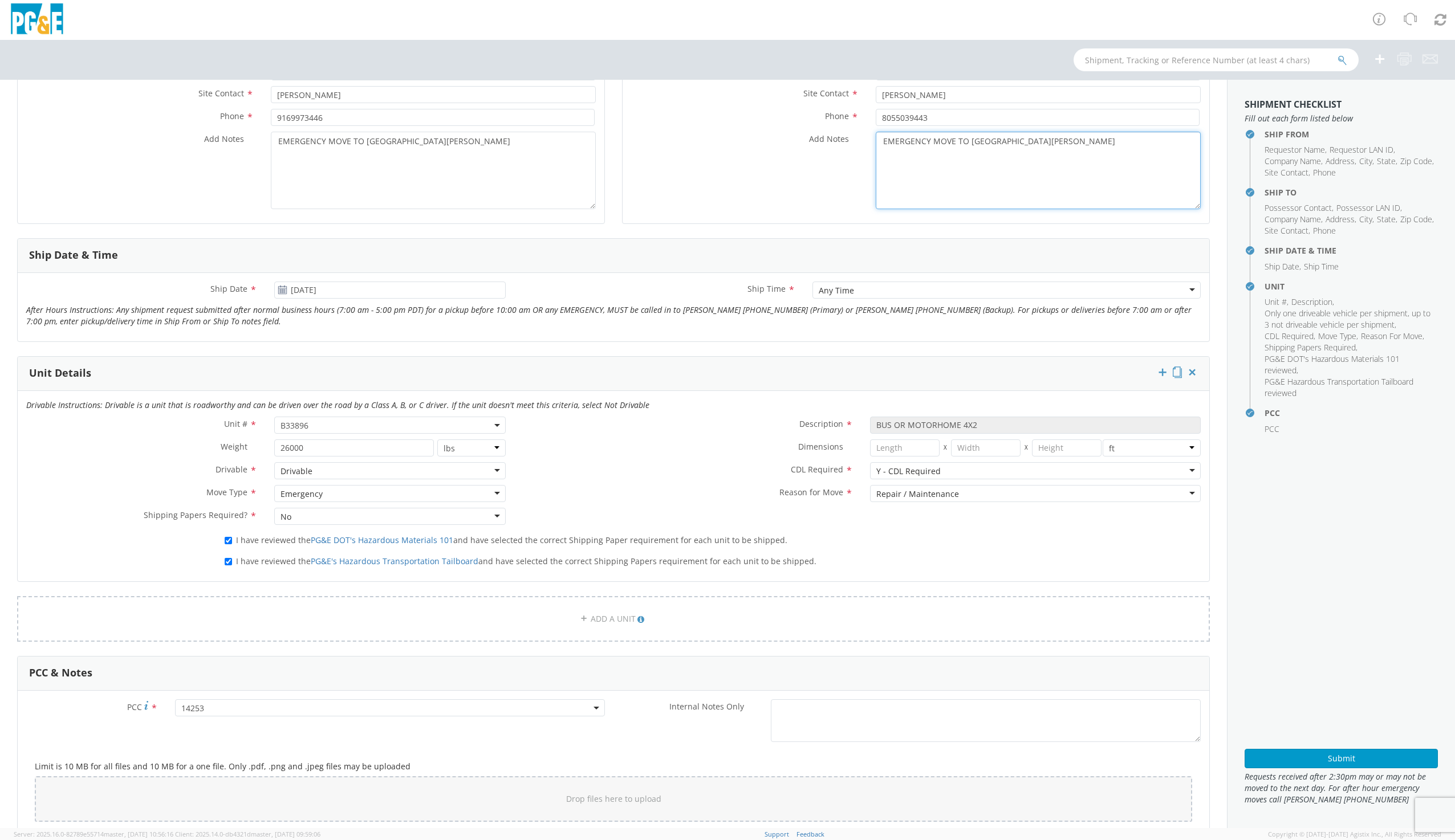
scroll to position [285, 0]
type textarea "EMERGENCY MOVE TO [GEOGRAPHIC_DATA][PERSON_NAME]"
click at [859, 292] on div "Any Time" at bounding box center [1006, 289] width 388 height 17
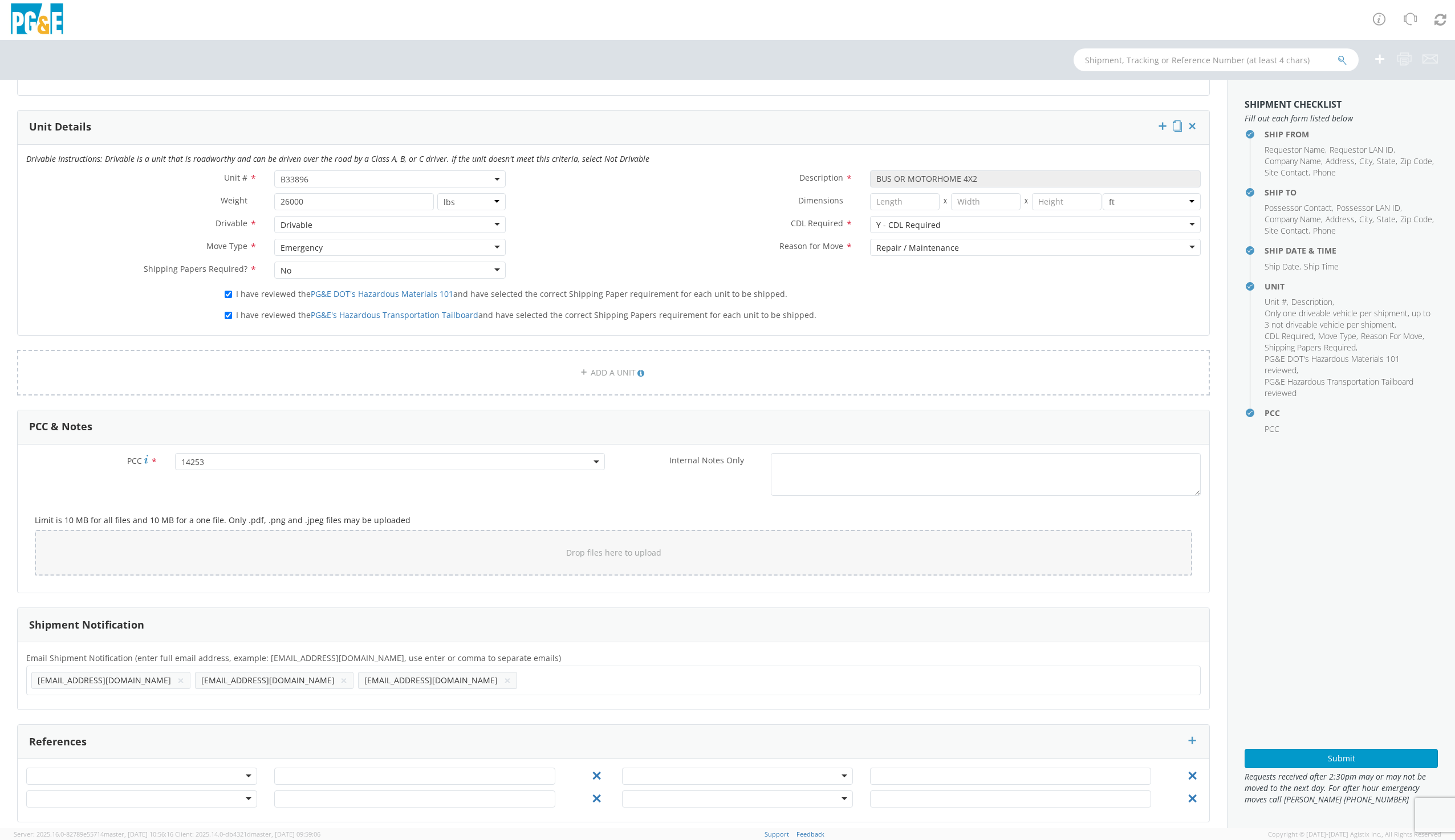
scroll to position [540, 0]
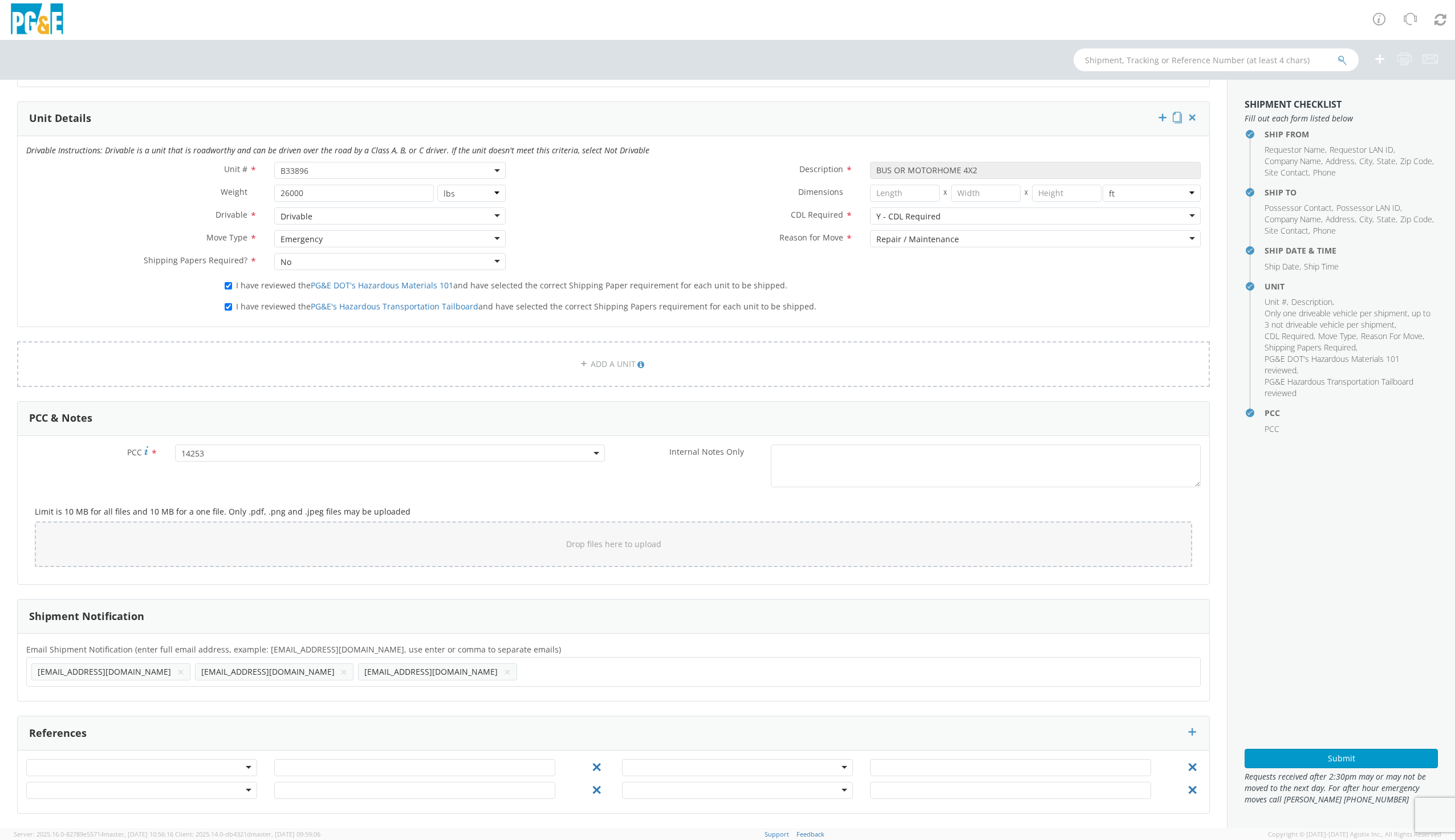
click at [343, 668] on ul "[EMAIL_ADDRESS][DOMAIN_NAME] × [EMAIL_ADDRESS][DOMAIN_NAME] × [EMAIL_ADDRESS][D…" at bounding box center [614, 671] width 1164 height 19
click at [329, 665] on ul "[EMAIL_ADDRESS][DOMAIN_NAME] × [EMAIL_ADDRESS][DOMAIN_NAME] × [EMAIL_ADDRESS][D…" at bounding box center [614, 671] width 1164 height 19
click at [329, 674] on ul "[EMAIL_ADDRESS][DOMAIN_NAME] × [EMAIL_ADDRESS][DOMAIN_NAME] × [EMAIL_ADDRESS][D…" at bounding box center [614, 671] width 1164 height 19
type input "[EMAIL_ADDRESS][DOMAIN_NAME]"
click at [1354, 754] on button "Submit" at bounding box center [1341, 758] width 193 height 19
